Goal: Task Accomplishment & Management: Use online tool/utility

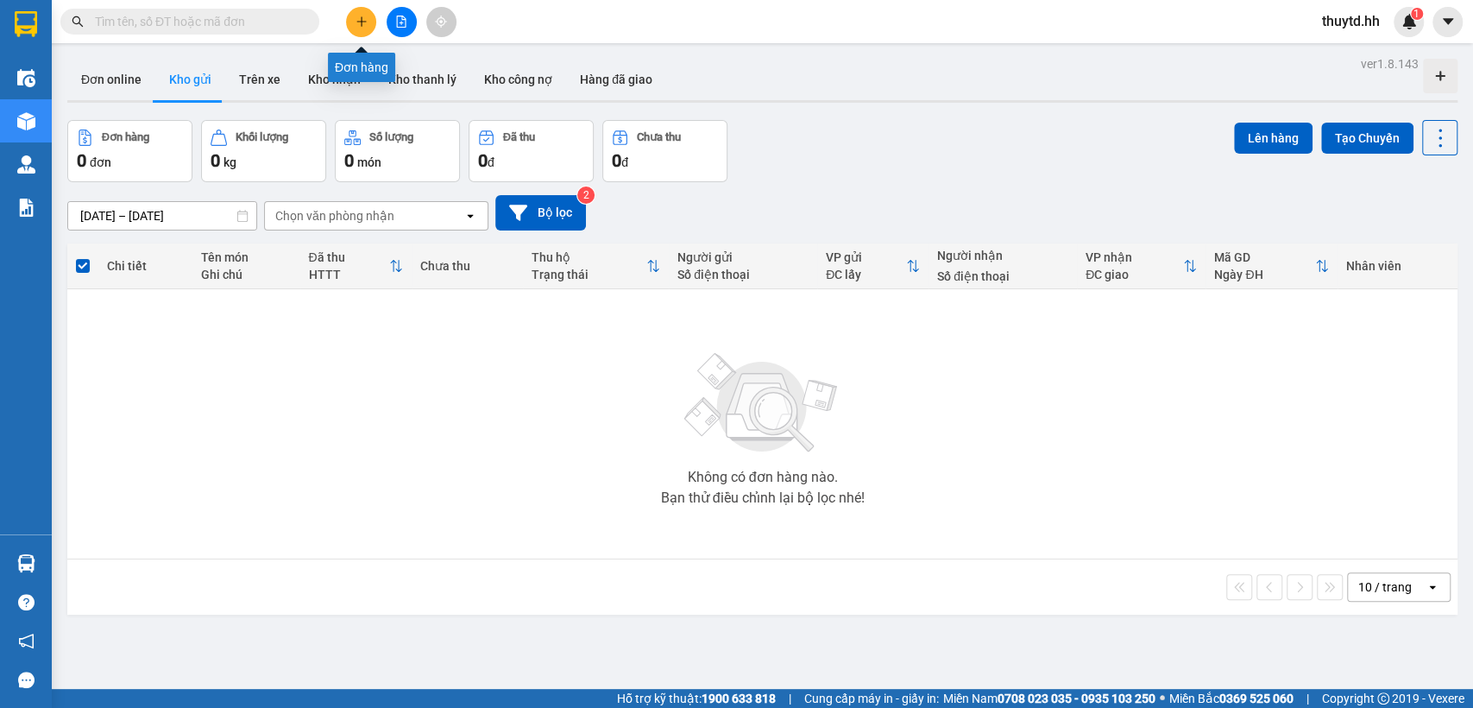
click at [355, 25] on icon "plus" at bounding box center [361, 22] width 12 height 12
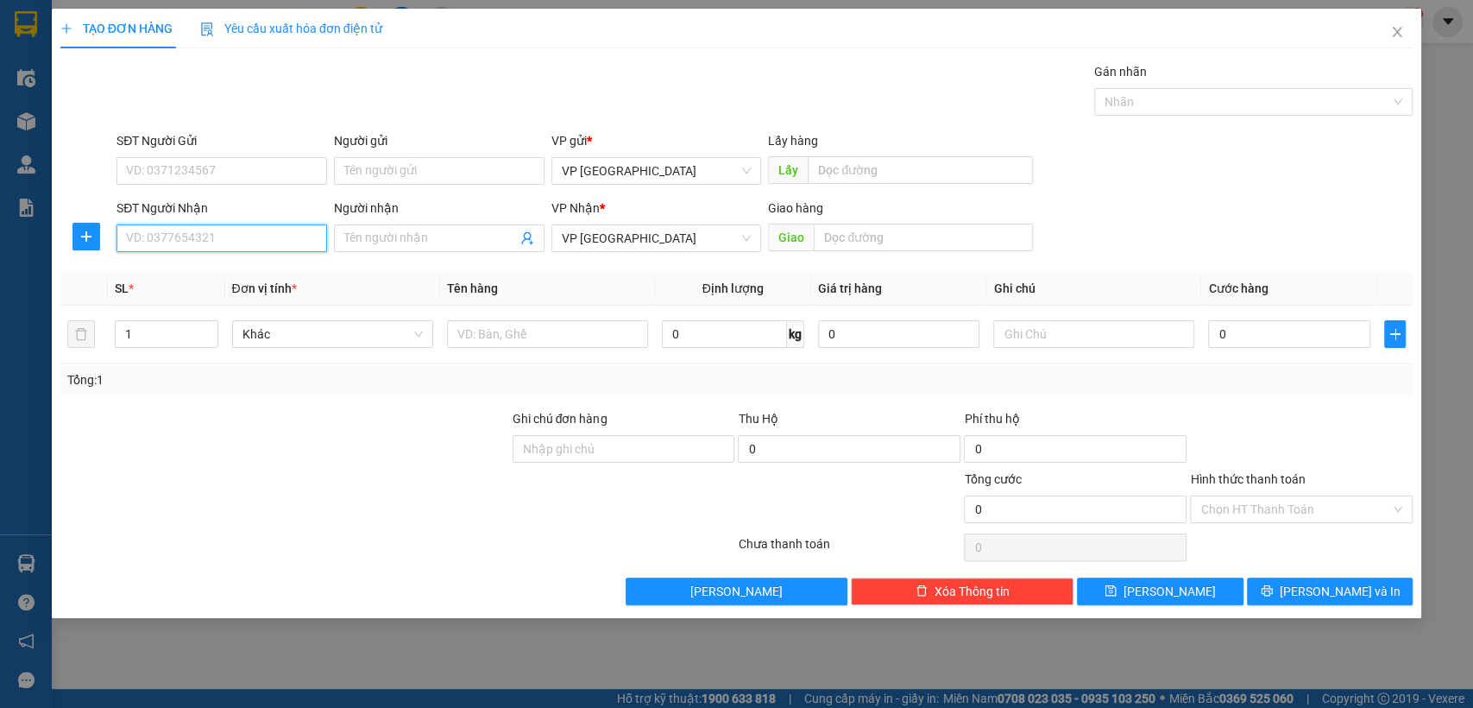
click at [240, 242] on input "SĐT Người Nhận" at bounding box center [221, 238] width 211 height 28
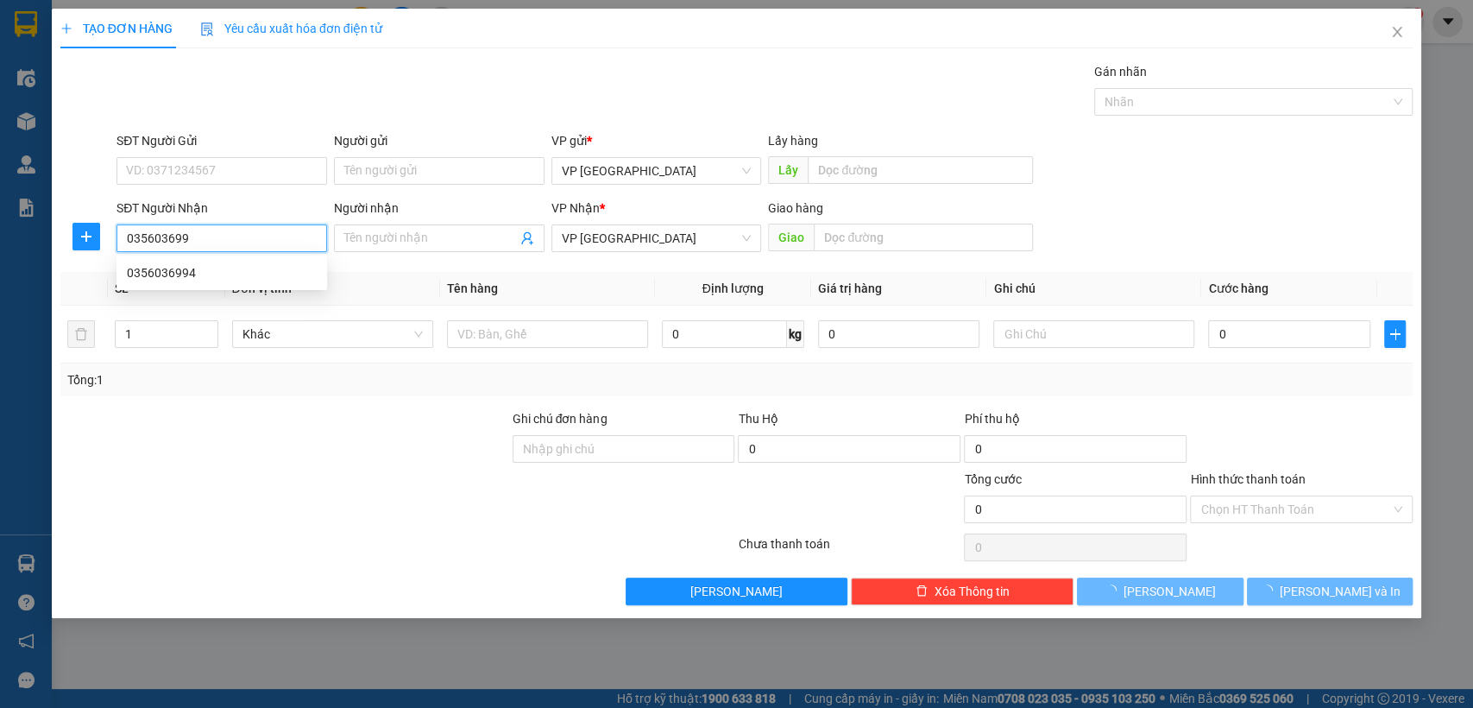
type input "0356036994"
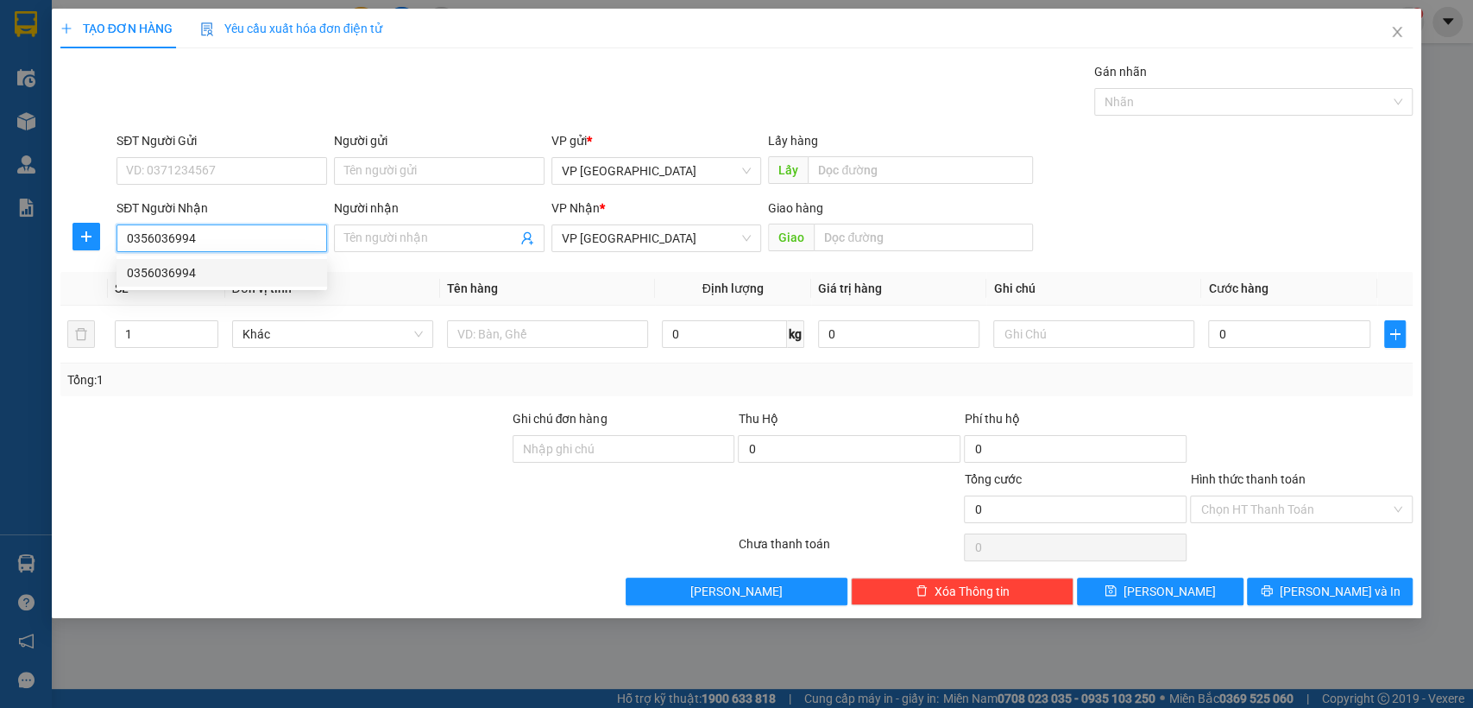
click at [179, 273] on div "0356036994" at bounding box center [222, 272] width 190 height 19
type input "bãi xe (croi )"
type input "40.000"
type input "0356036994"
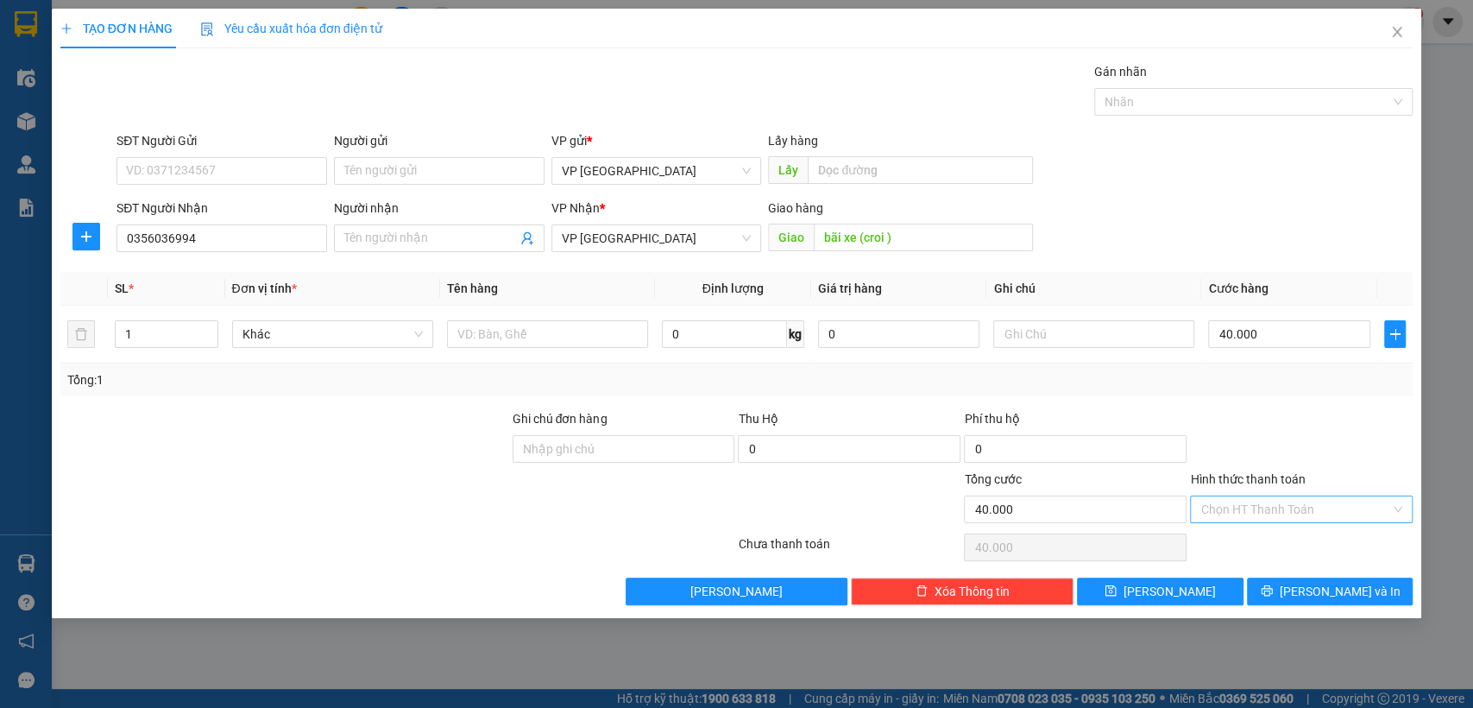
click at [1277, 503] on input "Hình thức thanh toán" at bounding box center [1295, 509] width 190 height 26
click at [1261, 540] on div "Tại văn phòng" at bounding box center [1301, 542] width 202 height 19
type input "0"
click at [1188, 582] on button "[PERSON_NAME]" at bounding box center [1160, 591] width 166 height 28
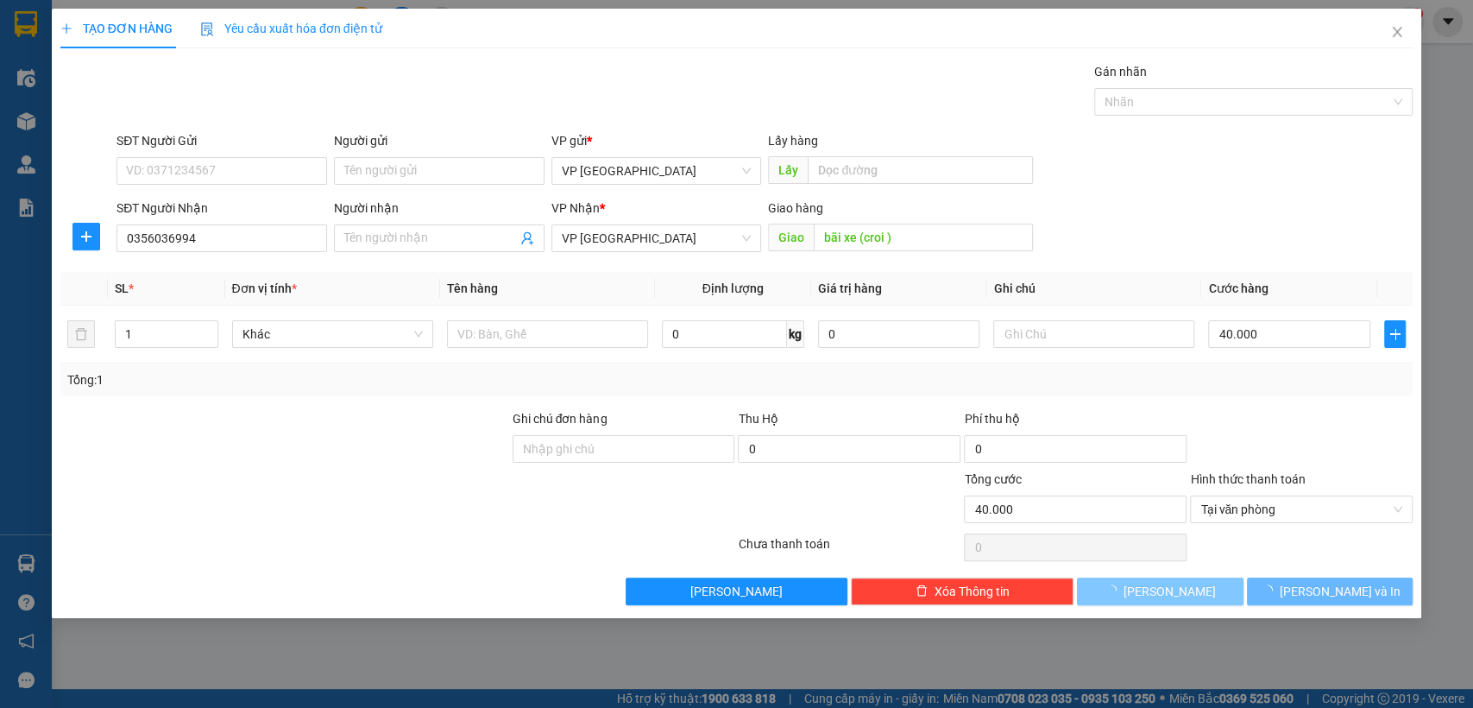
type input "0"
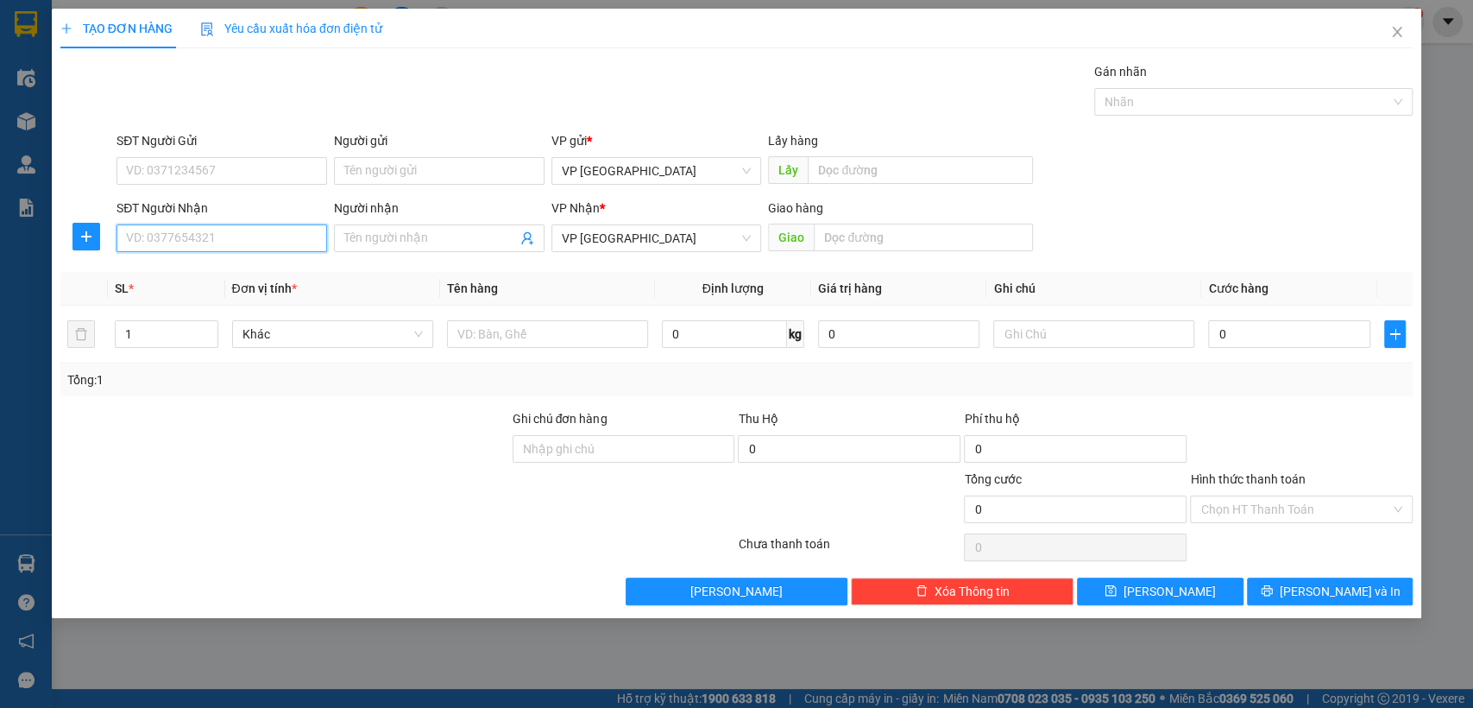
click at [198, 224] on input "SĐT Người Nhận" at bounding box center [221, 238] width 211 height 28
click at [198, 236] on input "SĐT Người Nhận" at bounding box center [221, 238] width 211 height 28
type input "0906963535"
click at [199, 266] on div "0906963535 - a.trung" at bounding box center [222, 272] width 190 height 19
type input "a.trung"
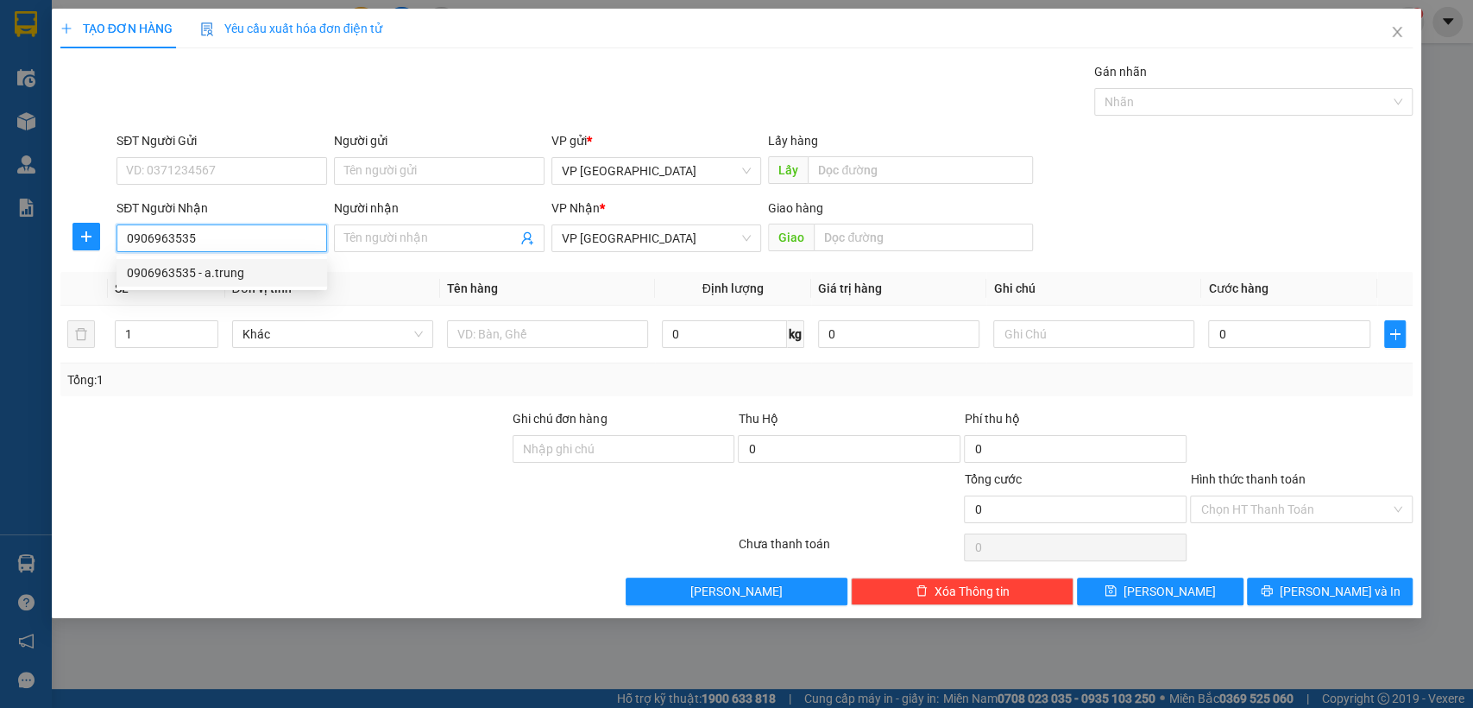
type input "[PERSON_NAME]"
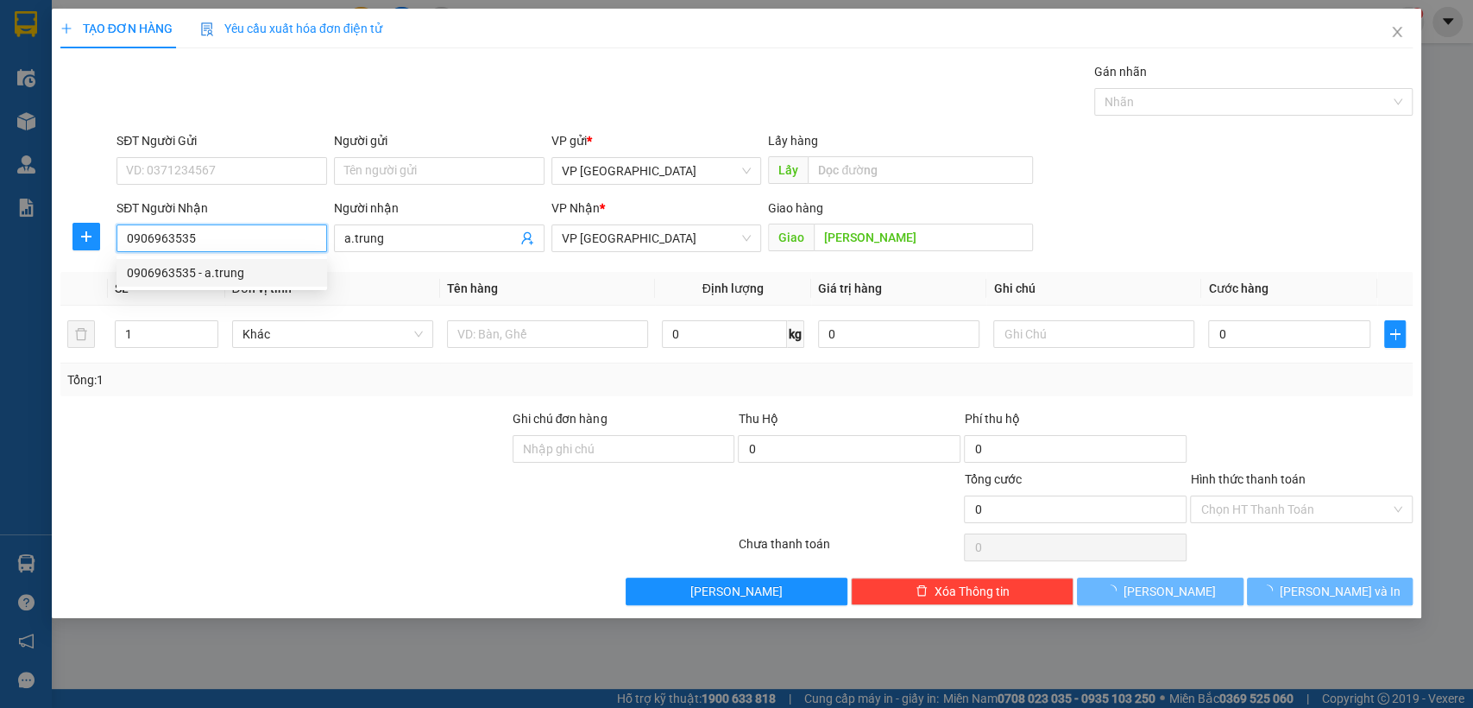
type input "30.000"
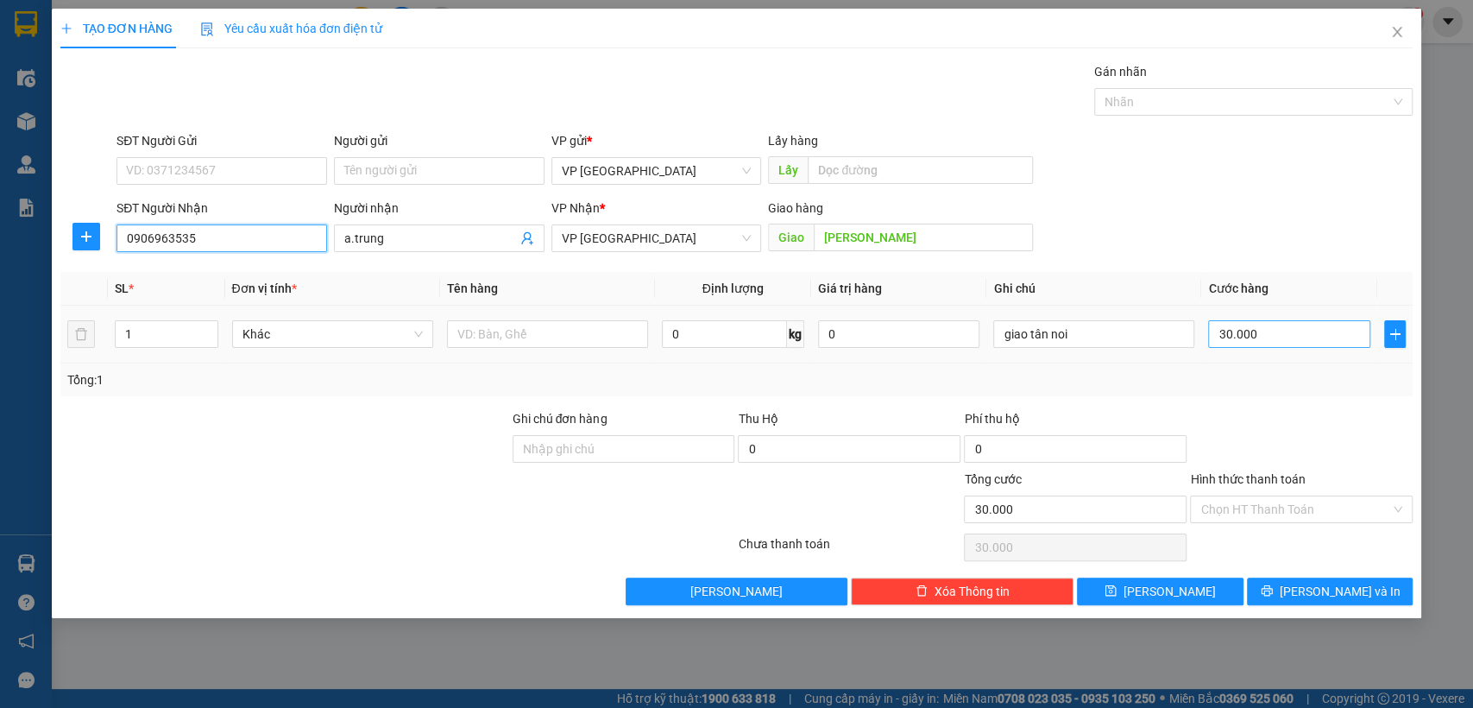
type input "0906963535"
click at [1289, 342] on input "30.000" at bounding box center [1289, 334] width 162 height 28
type input "4"
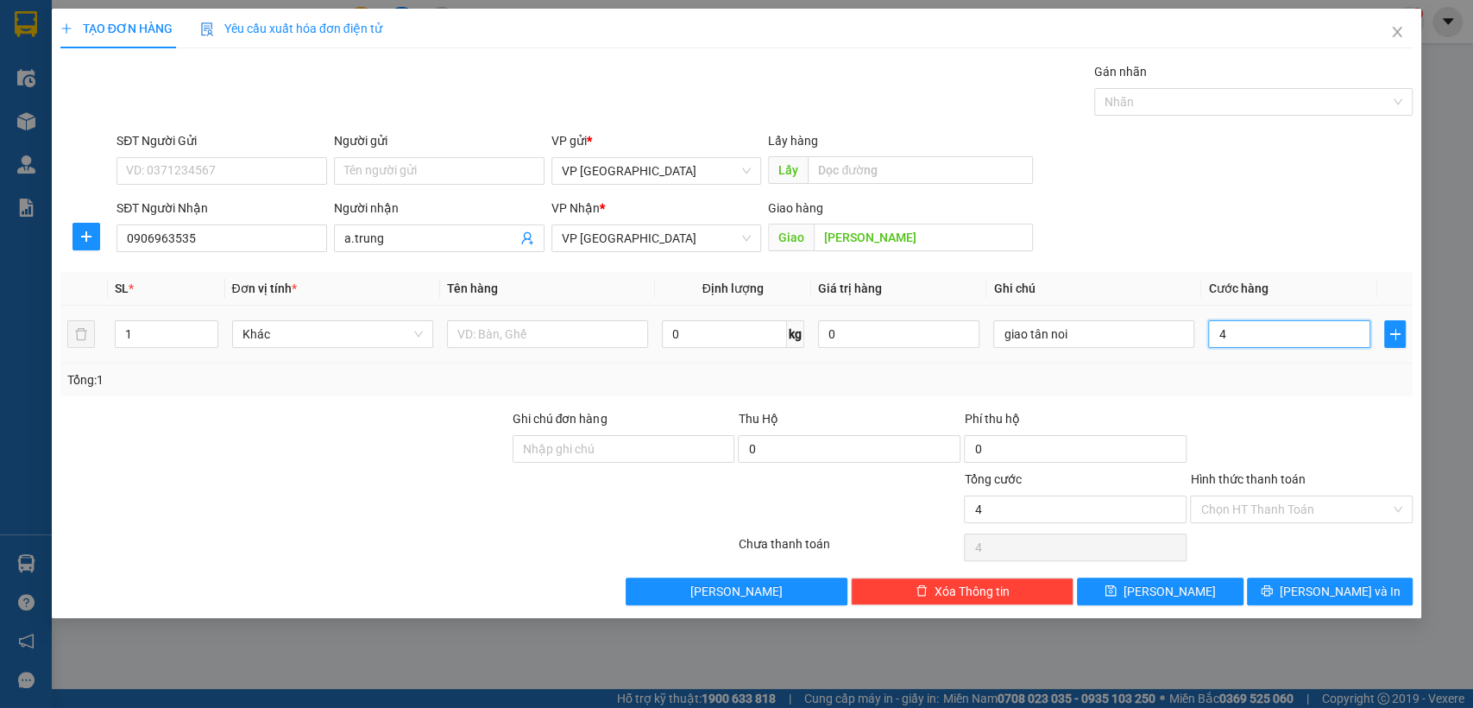
type input "40"
type input "400"
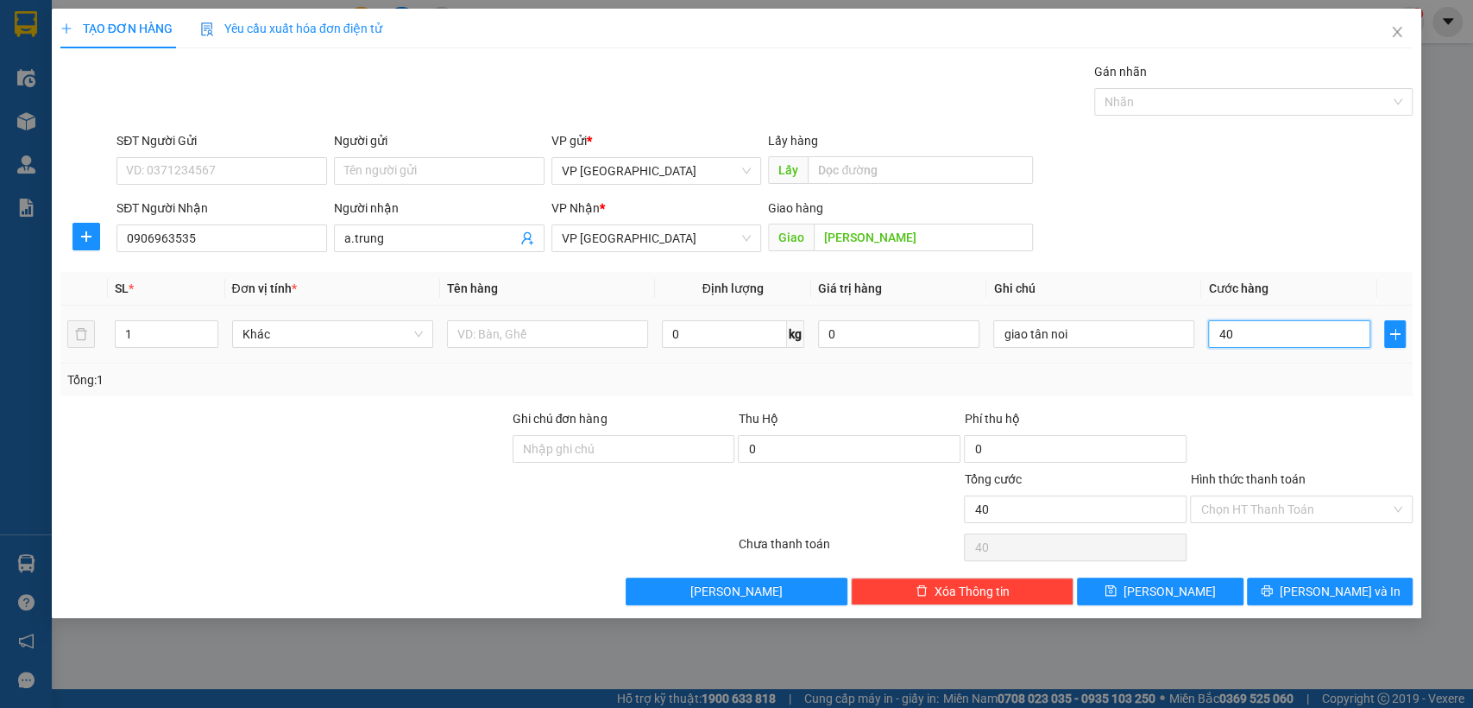
type input "400"
type input "4.000"
type input "40.000"
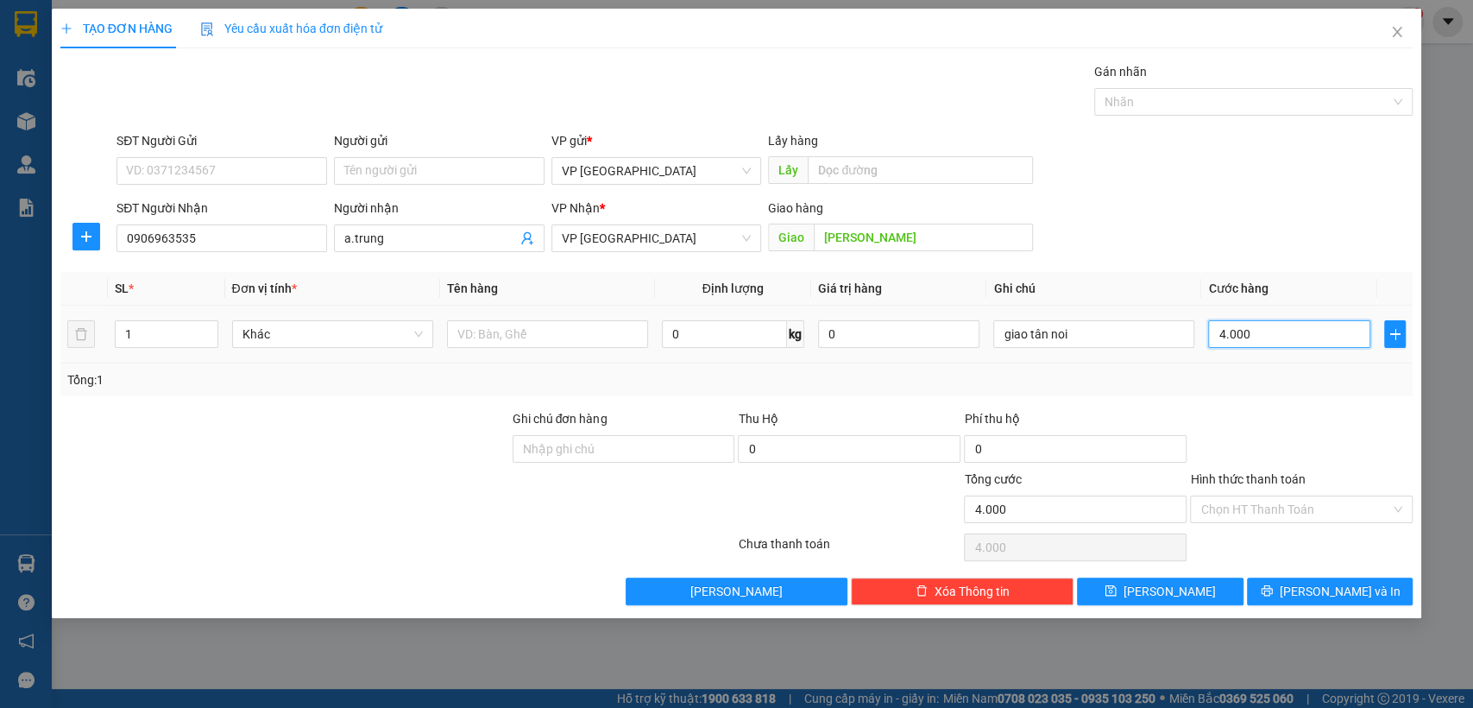
type input "40.000"
click at [1201, 590] on button "[PERSON_NAME]" at bounding box center [1160, 591] width 166 height 28
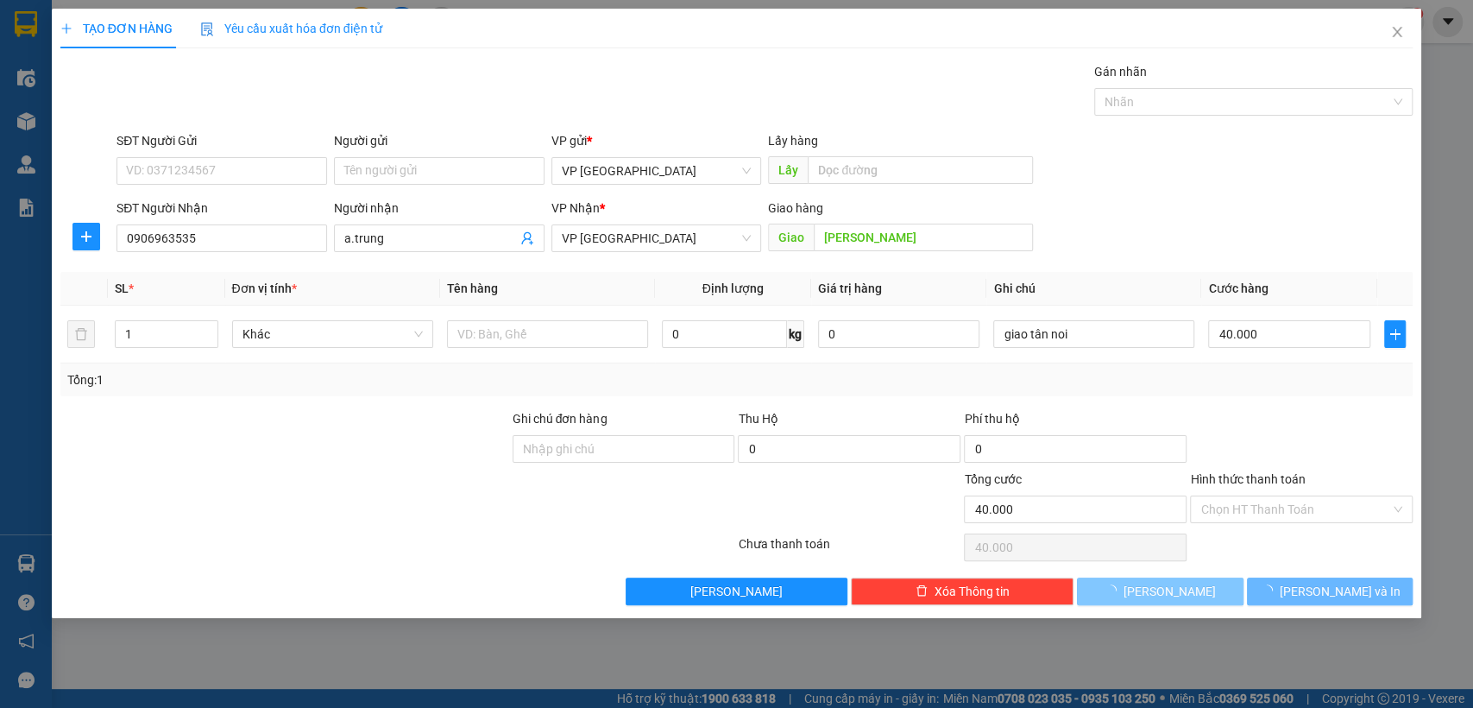
type input "0"
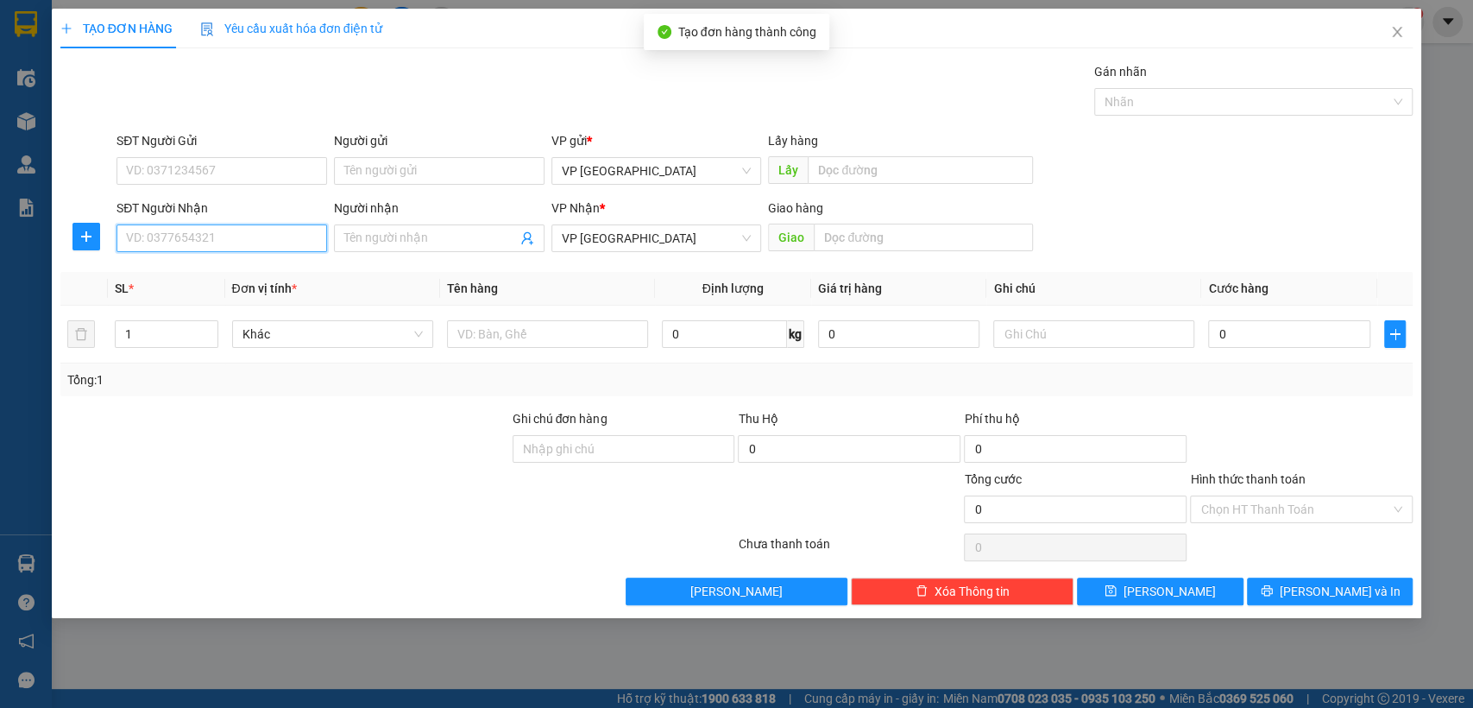
click at [263, 243] on input "SĐT Người Nhận" at bounding box center [221, 238] width 211 height 28
type input "0982449535"
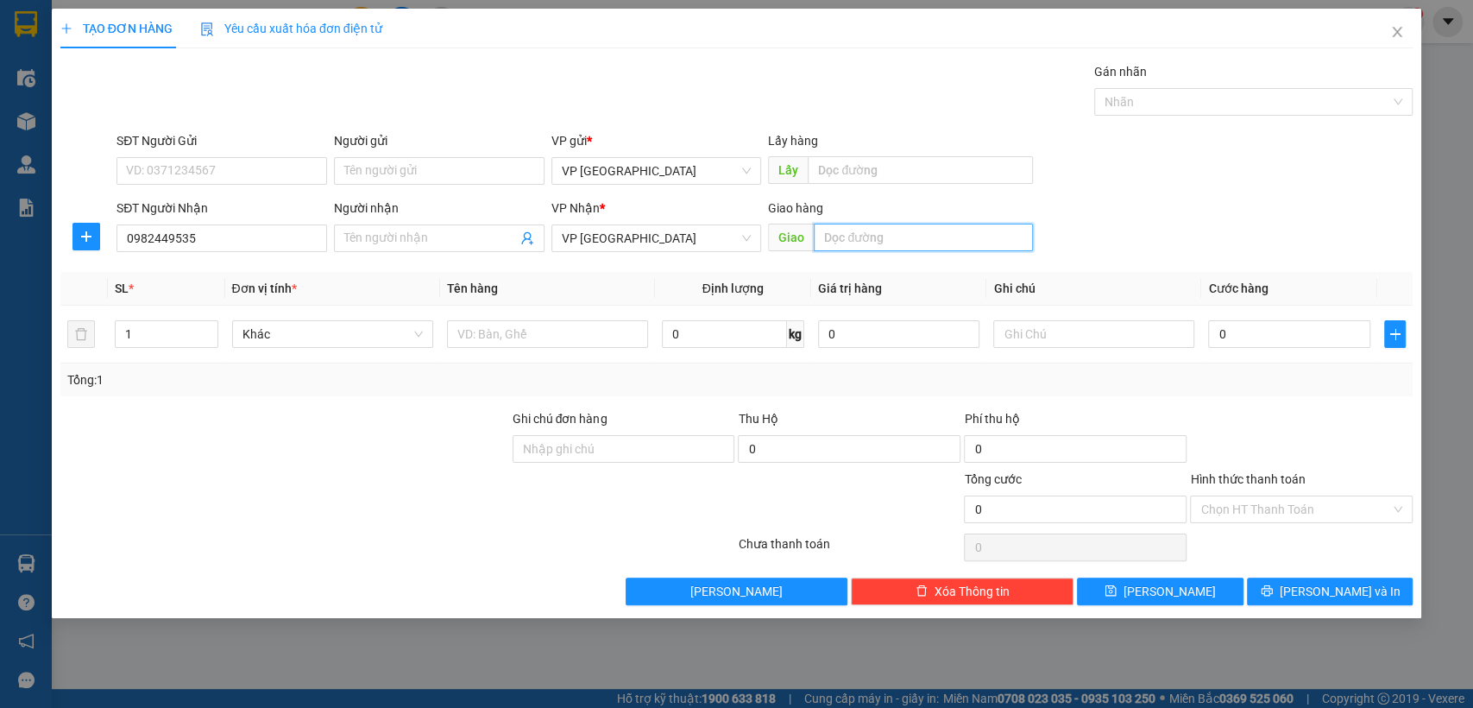
click at [874, 241] on input "text" at bounding box center [923, 237] width 219 height 28
type input "n4bp"
click at [1283, 330] on input "0" at bounding box center [1289, 334] width 162 height 28
type input "4"
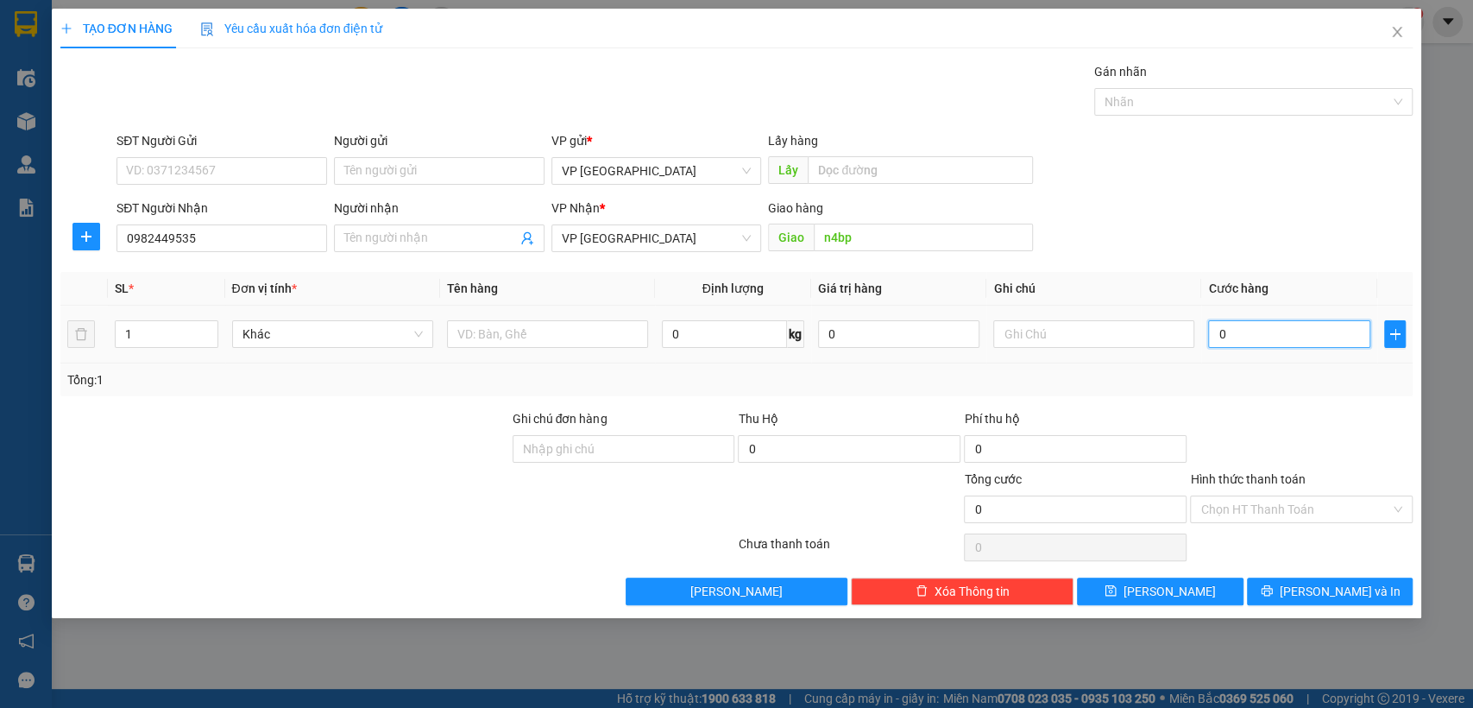
type input "4"
type input "40"
type input "400"
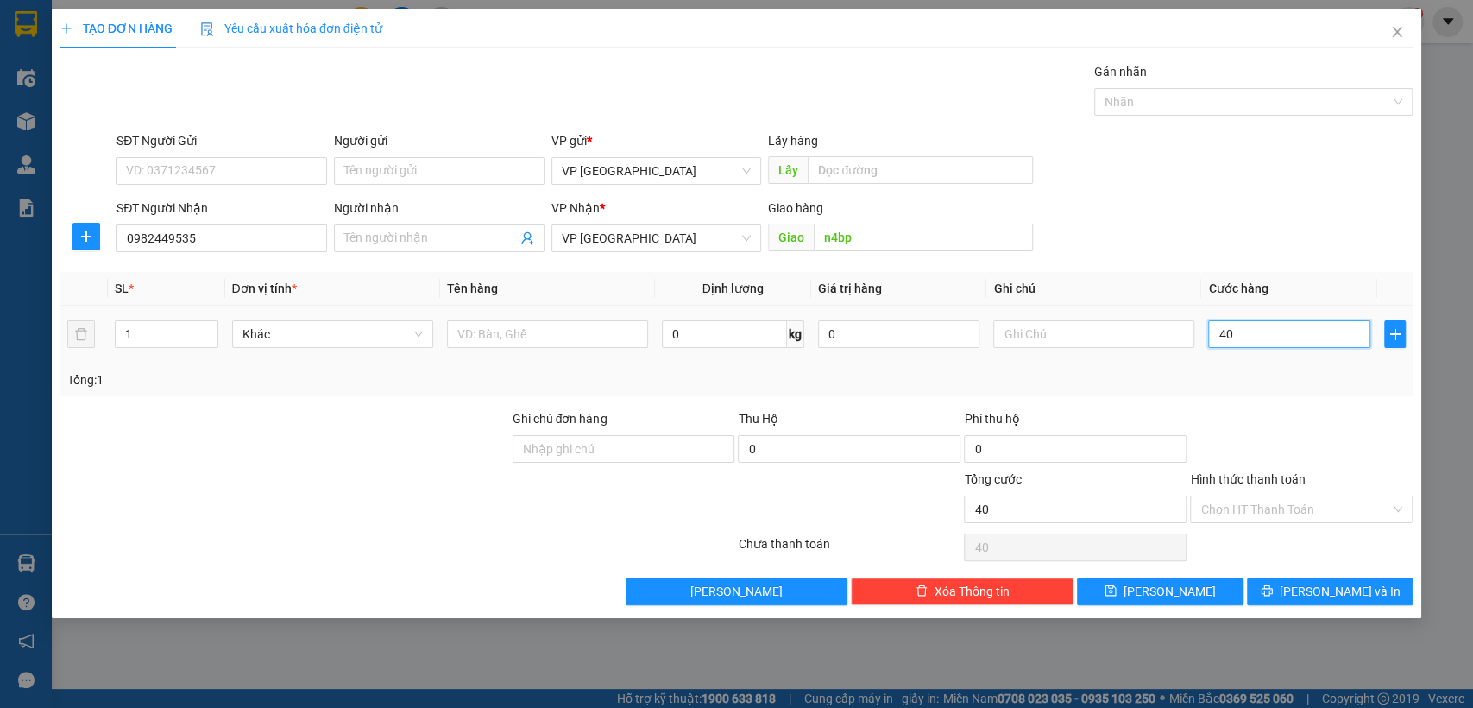
type input "400"
type input "4.000"
type input "400"
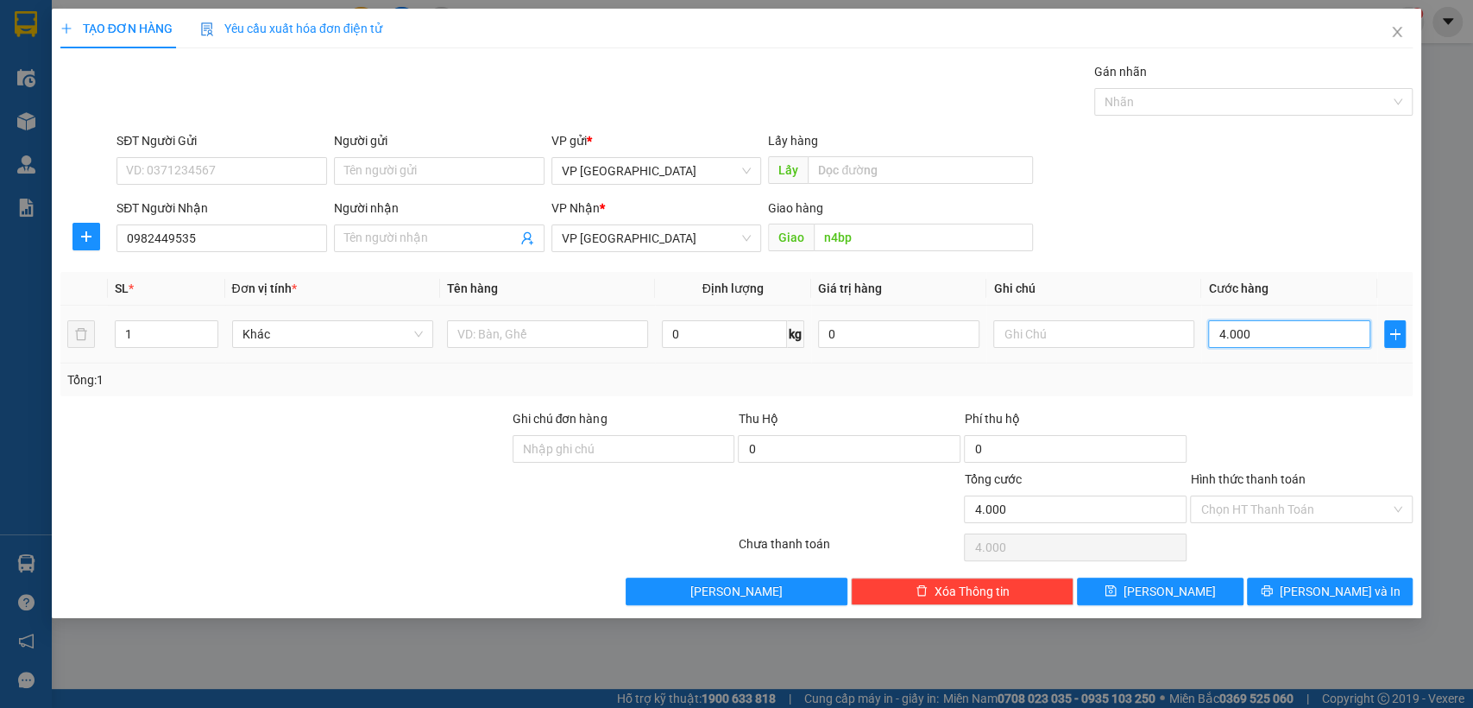
type input "400"
type input "40"
type input "4"
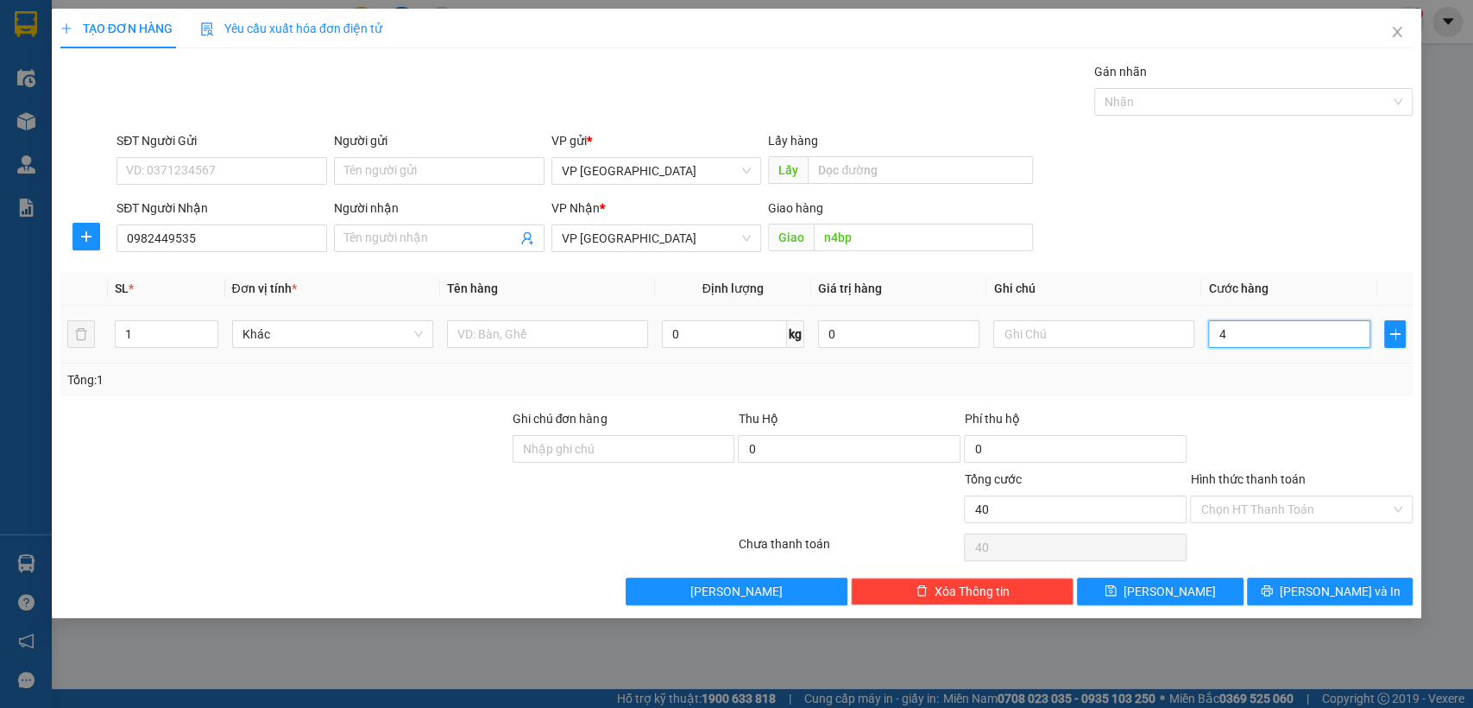
type input "4"
type input "0"
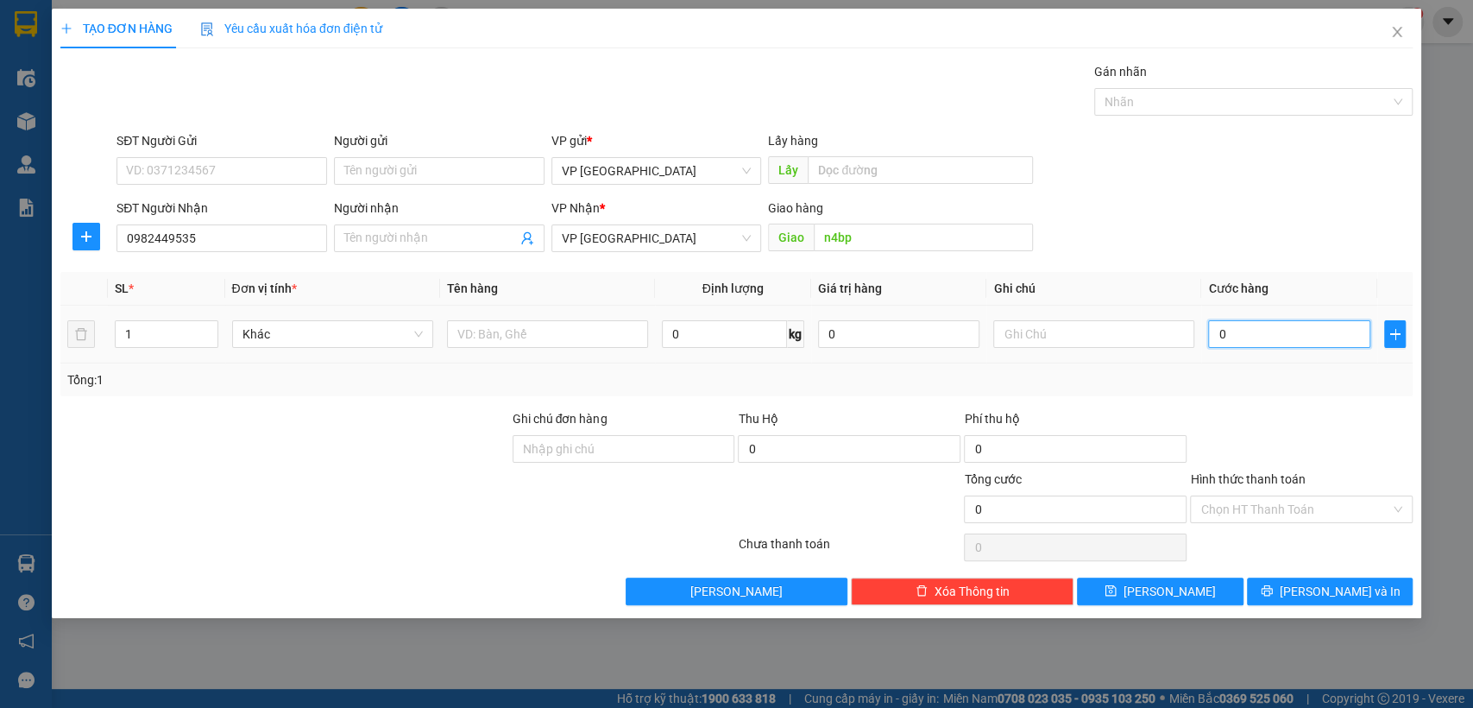
click at [1219, 330] on input "0" at bounding box center [1289, 334] width 162 height 28
type input "50"
type input "500"
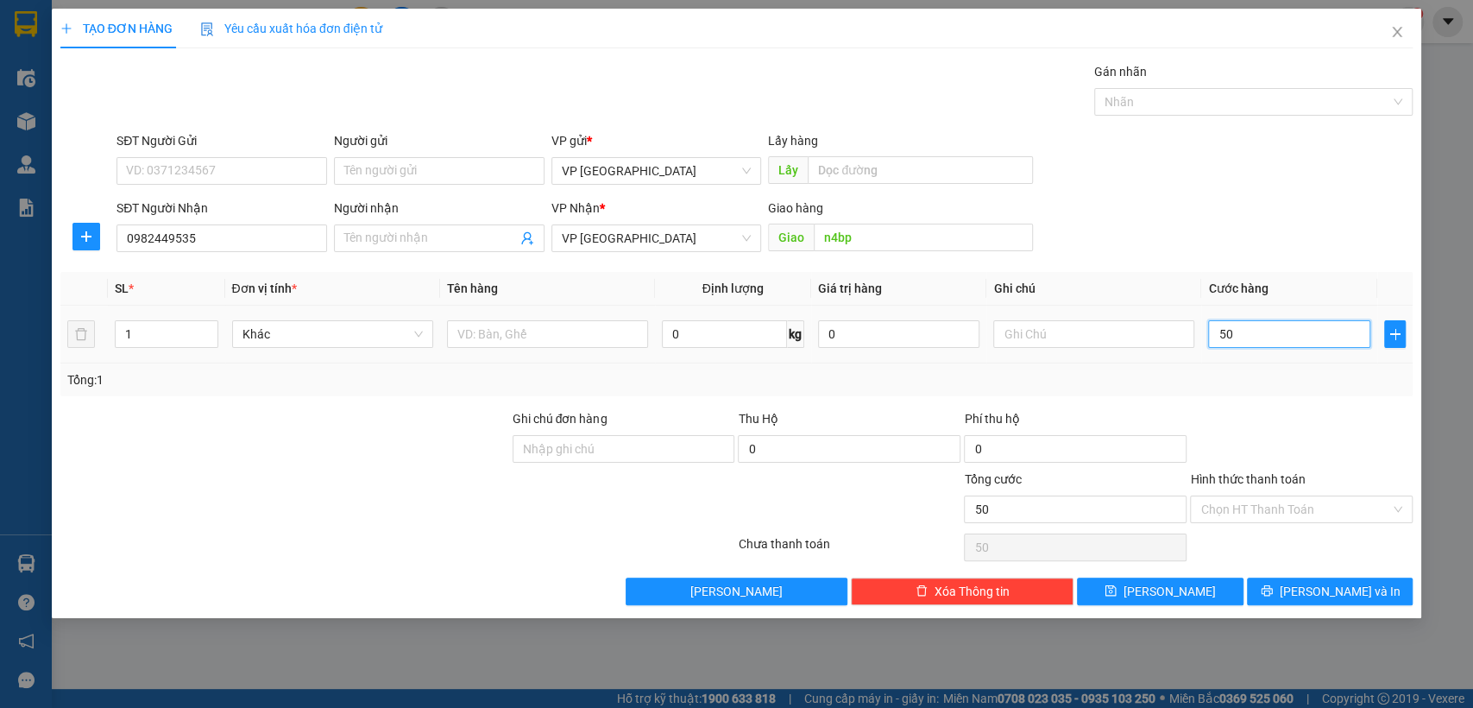
type input "500"
type input "5.000"
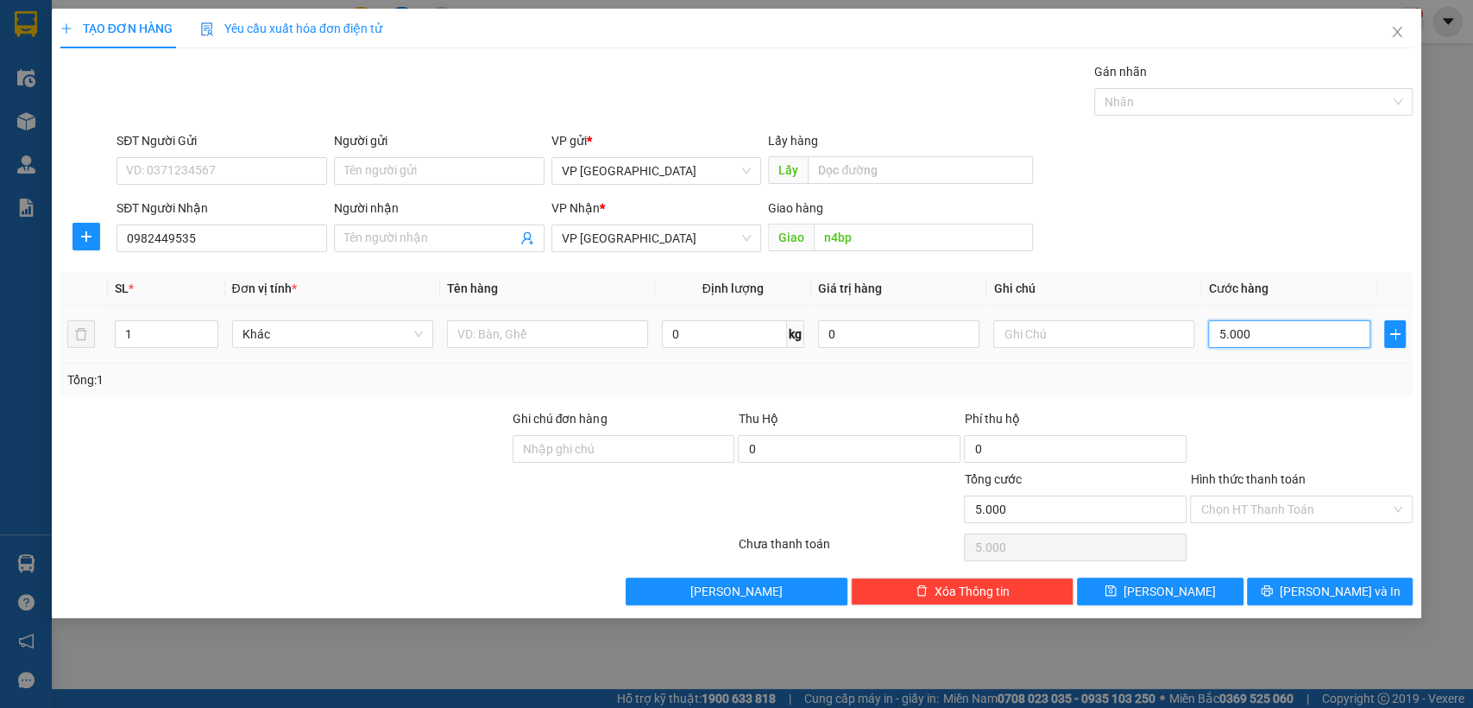
type input "50.000"
type input "500.000"
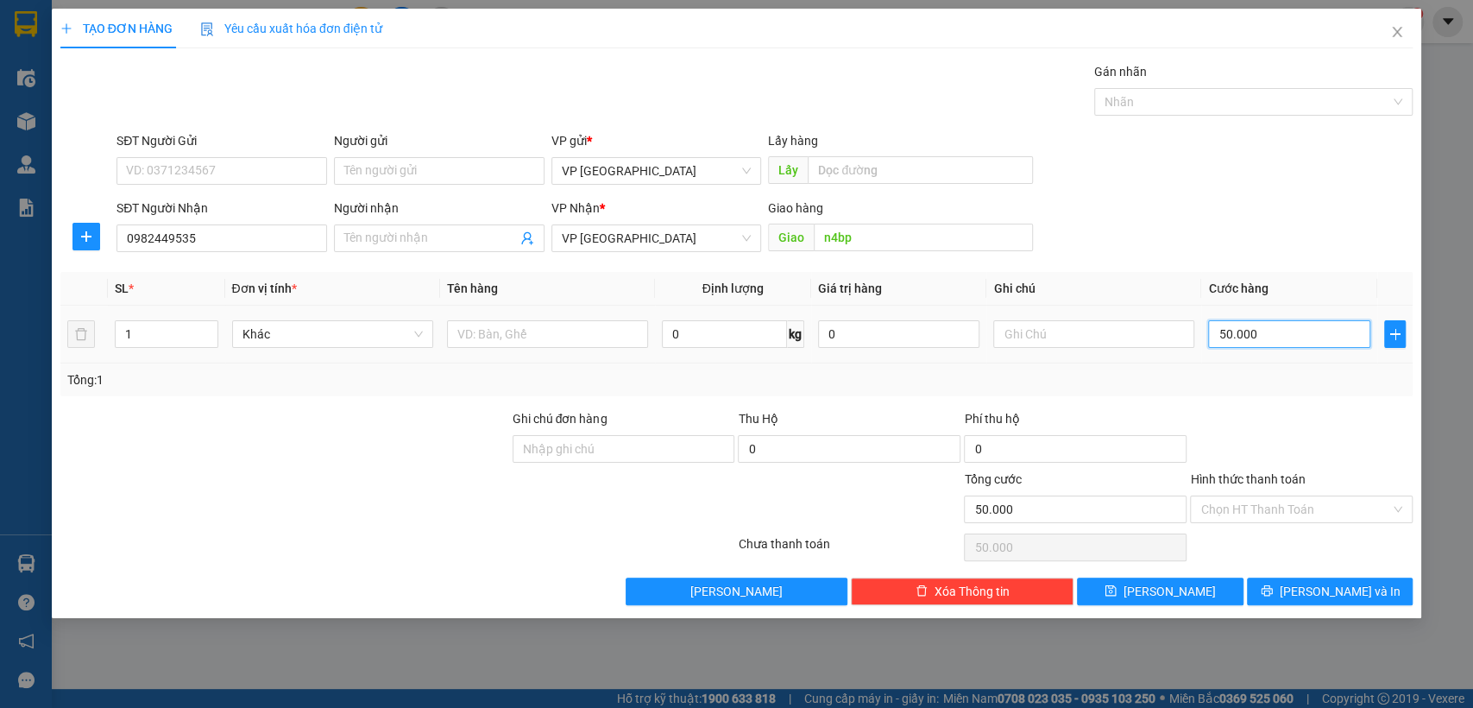
type input "500.000"
type input "50.000"
click at [1170, 591] on span "[PERSON_NAME]" at bounding box center [1169, 591] width 92 height 19
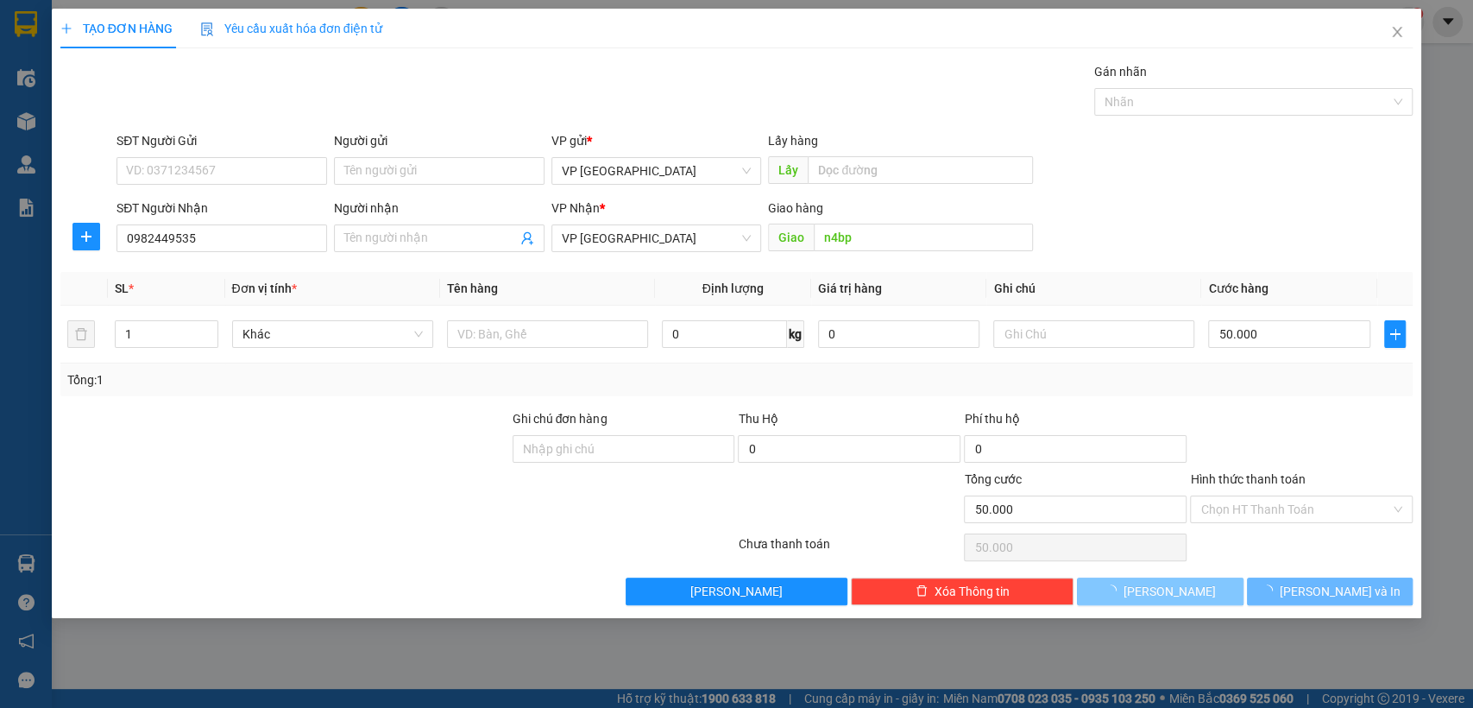
type input "0"
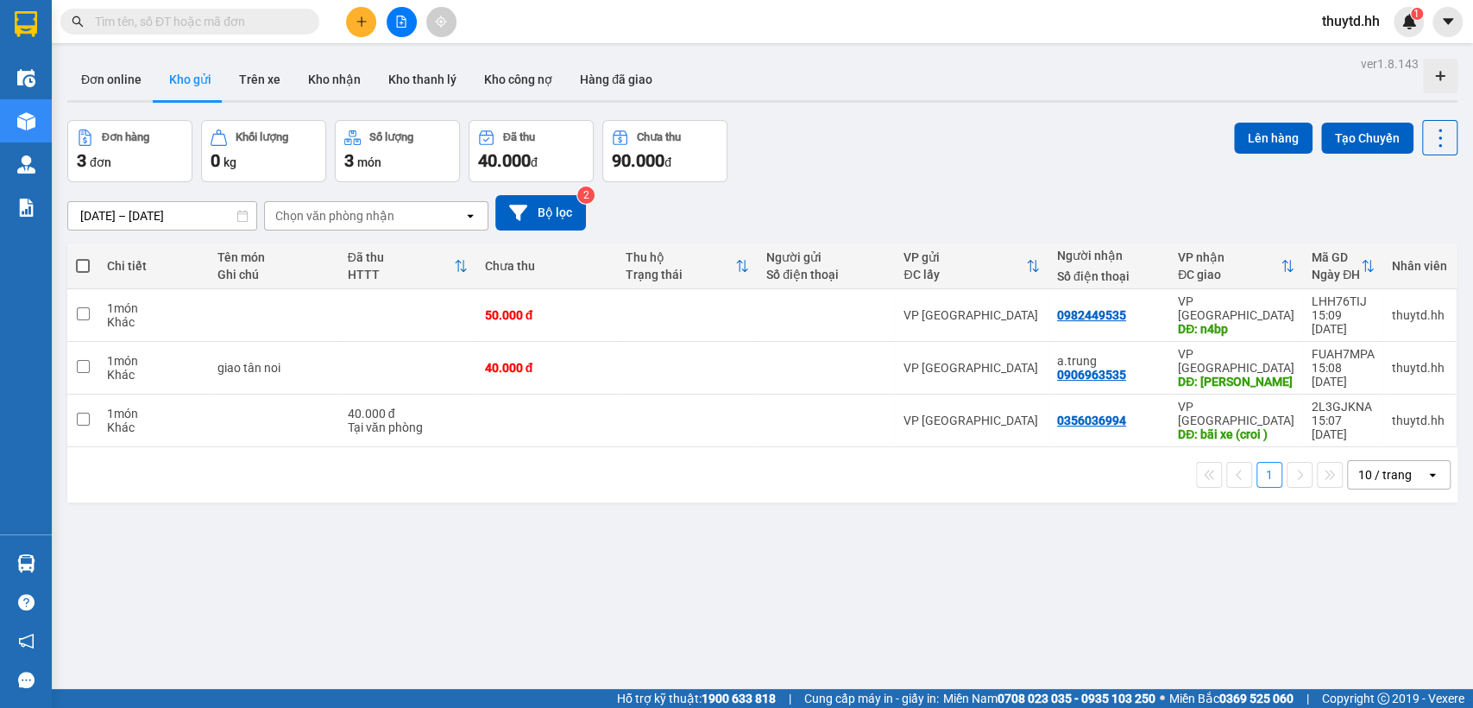
click at [82, 259] on span at bounding box center [83, 266] width 14 height 14
click at [83, 257] on input "checkbox" at bounding box center [83, 257] width 0 height 0
checkbox input "true"
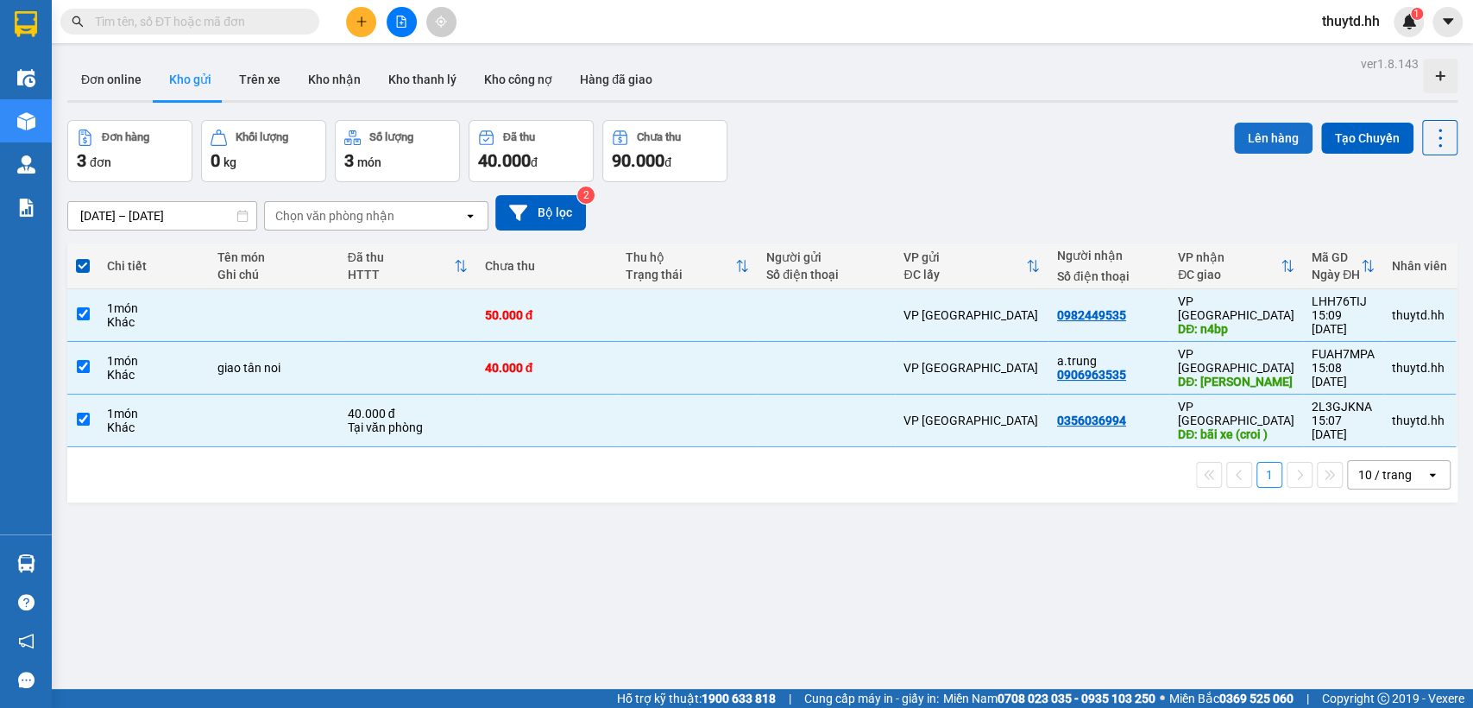
click at [1268, 127] on button "Lên hàng" at bounding box center [1273, 138] width 79 height 31
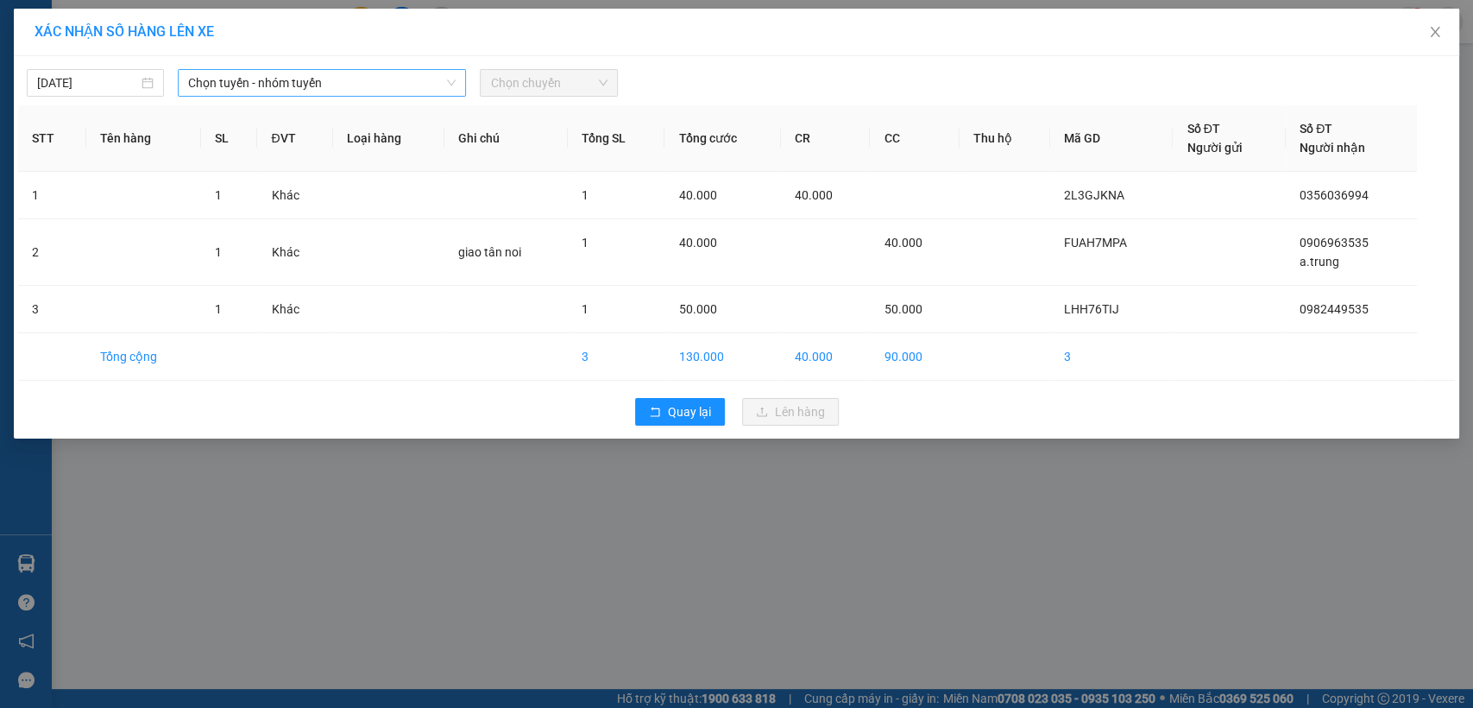
click at [345, 78] on span "Chọn tuyến - nhóm tuyến" at bounding box center [321, 83] width 267 height 26
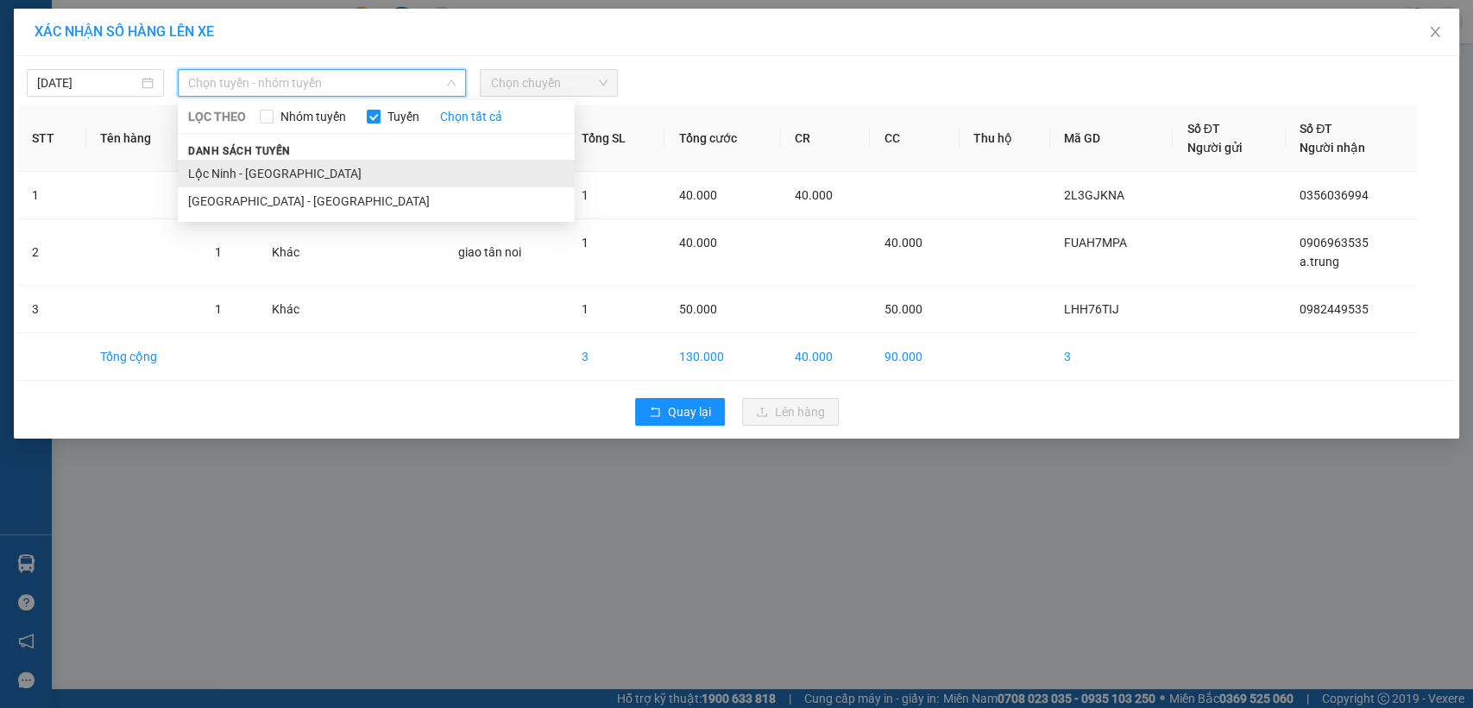
click at [251, 172] on li "Lộc Ninh - [GEOGRAPHIC_DATA]" at bounding box center [376, 174] width 397 height 28
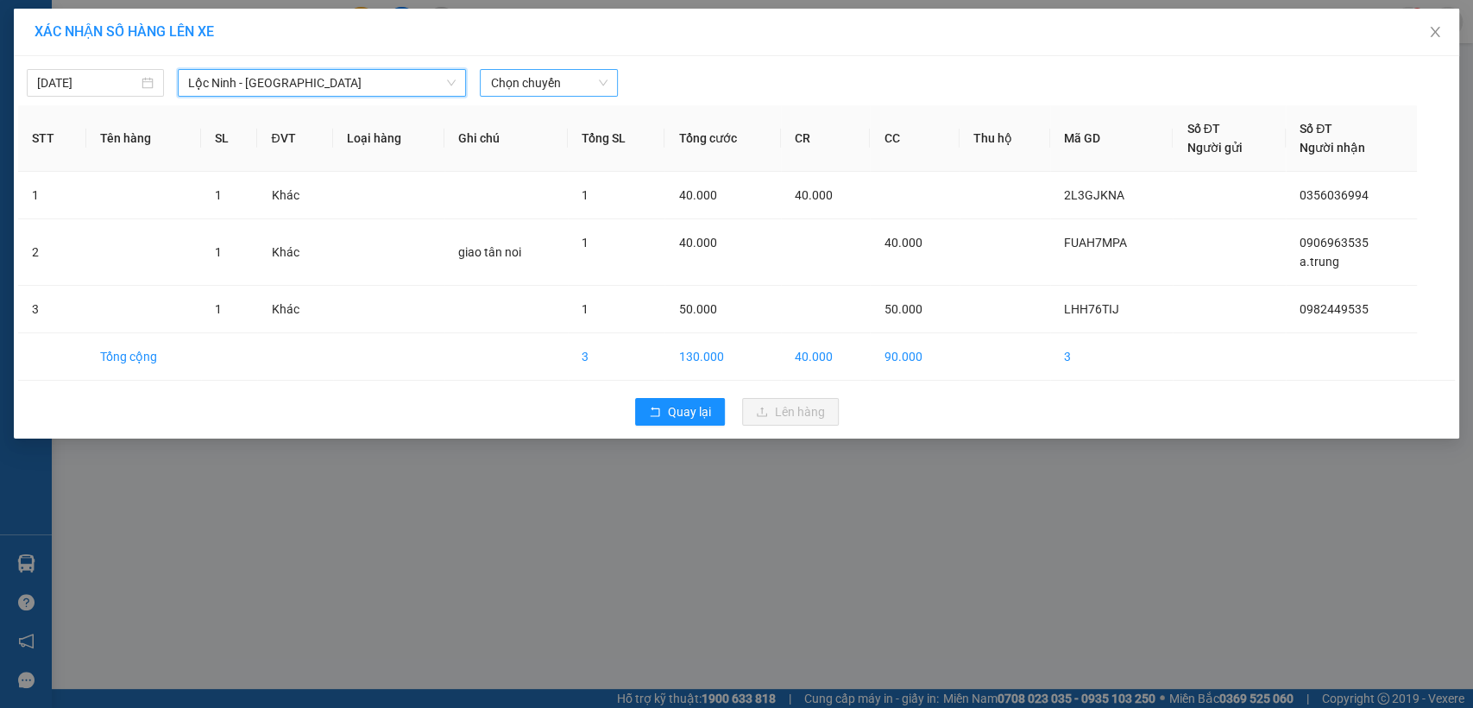
click at [546, 80] on span "Chọn chuyến" at bounding box center [548, 83] width 116 height 26
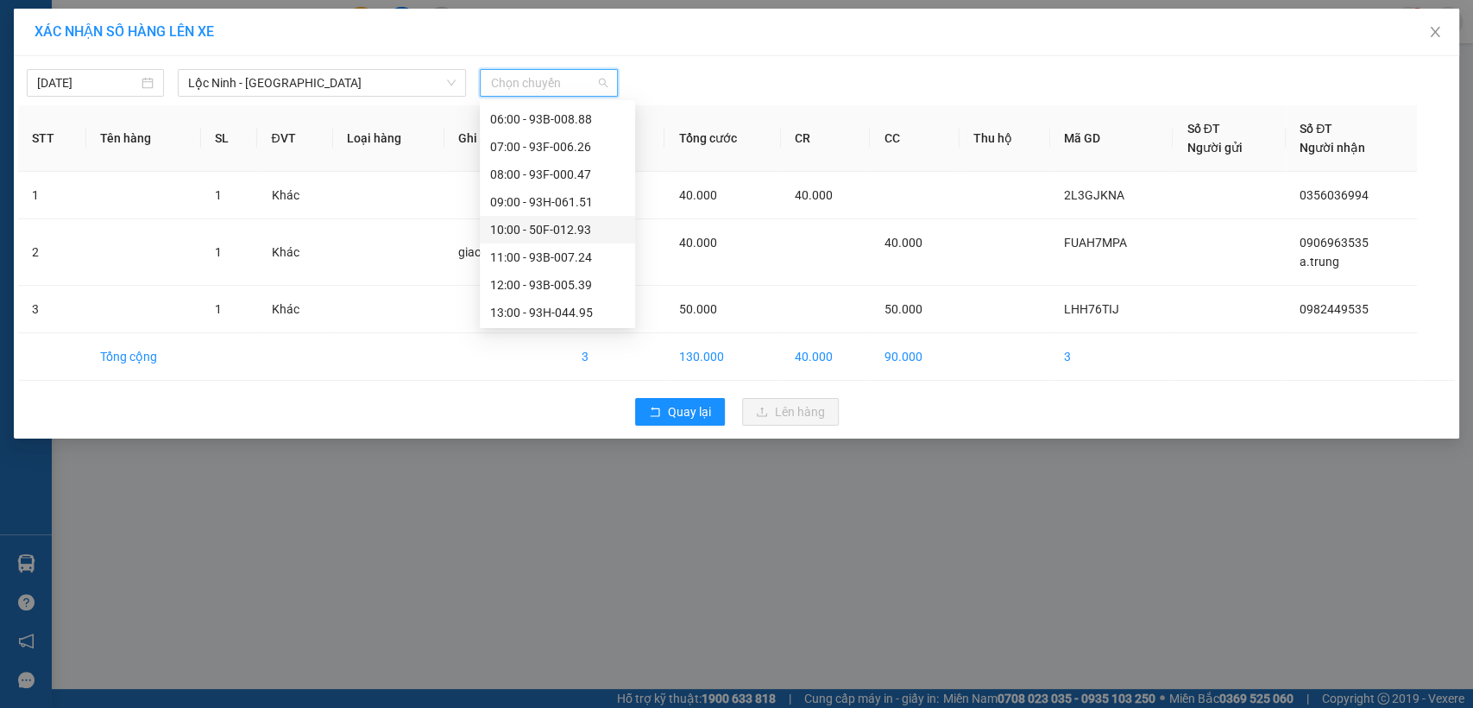
scroll to position [287, 0]
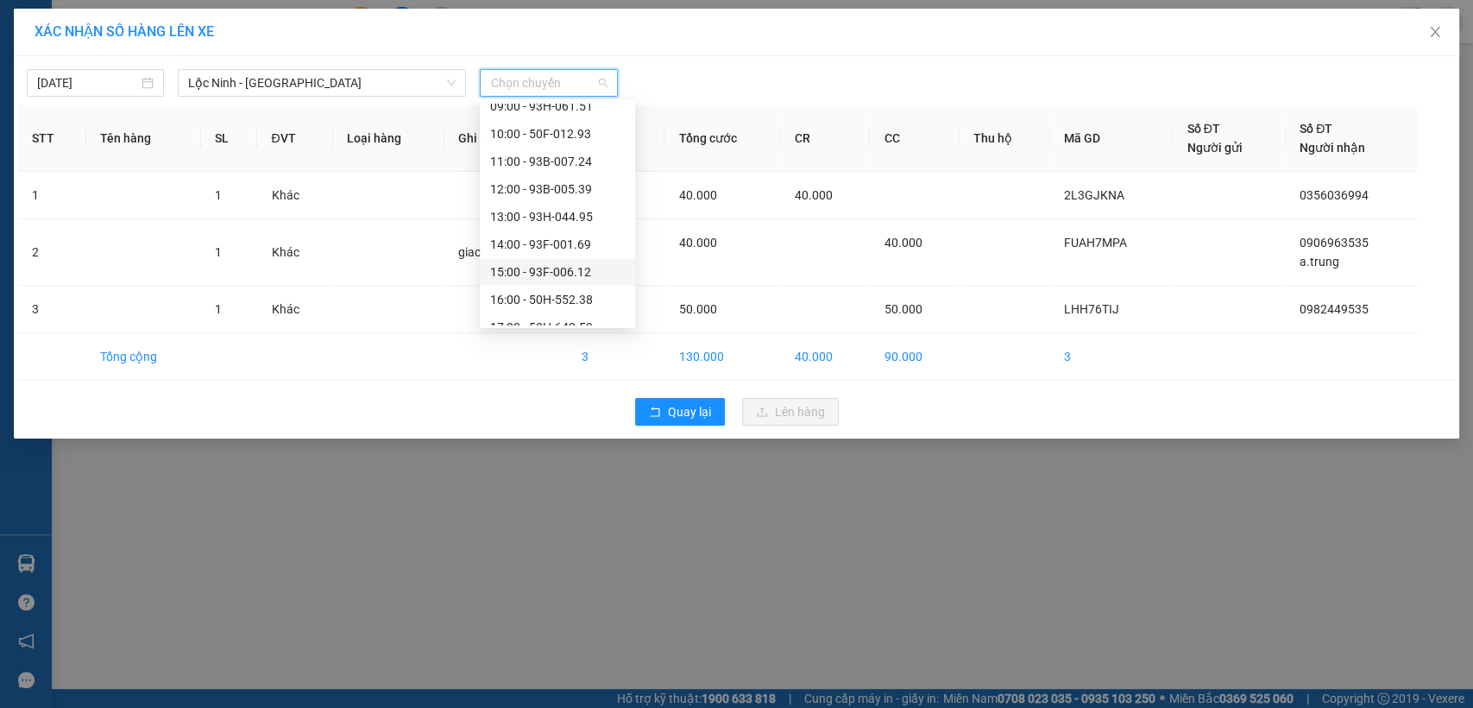
click at [537, 276] on div "15:00 - 93F-006.12" at bounding box center [557, 271] width 135 height 19
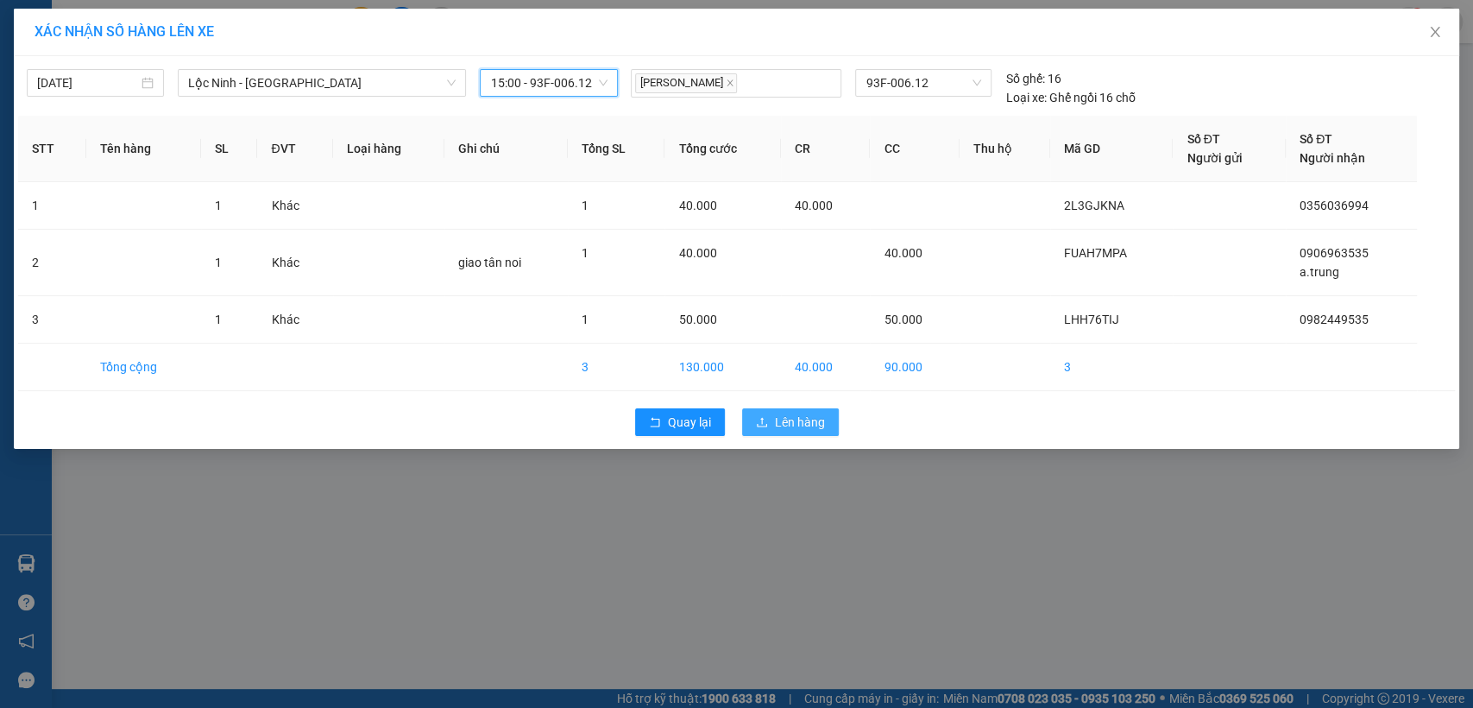
click at [787, 425] on span "Lên hàng" at bounding box center [800, 421] width 50 height 19
